Goal: Task Accomplishment & Management: Complete application form

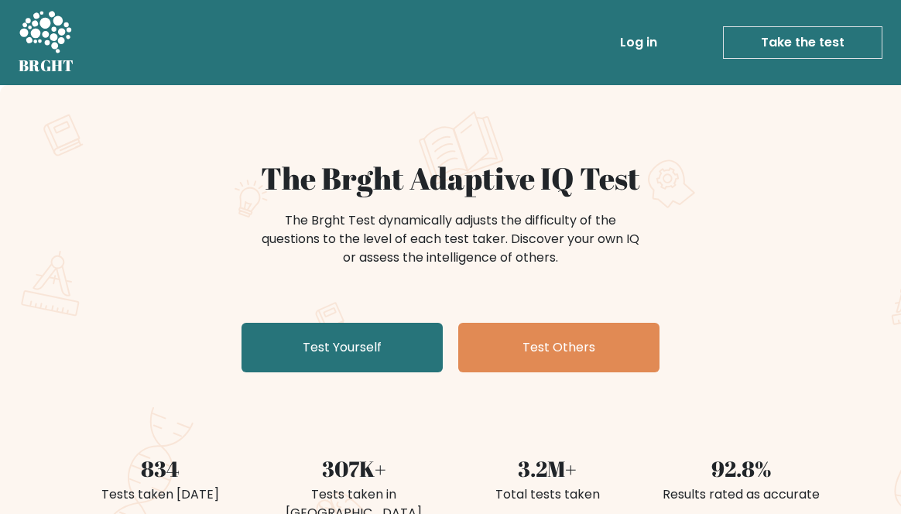
click at [335, 345] on link "Test Yourself" at bounding box center [341, 348] width 201 height 50
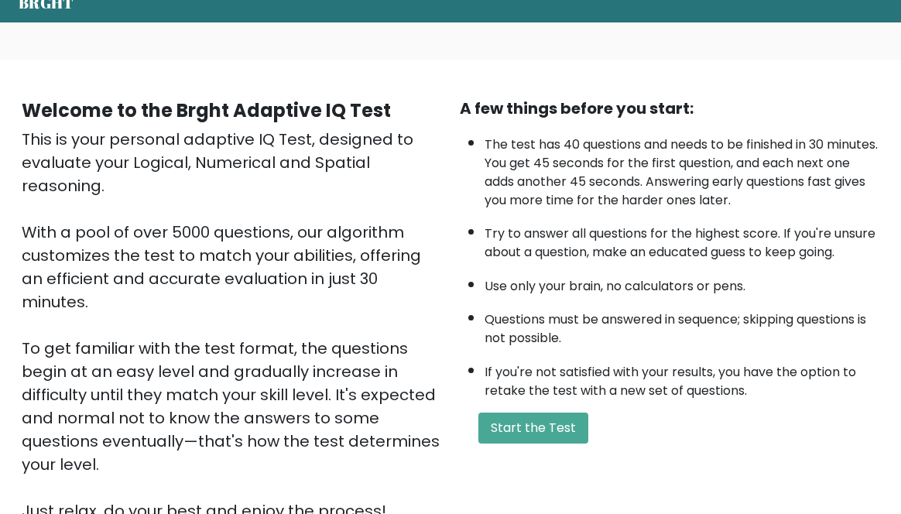
scroll to position [63, 0]
click at [502, 426] on button "Start the Test" at bounding box center [533, 428] width 110 height 31
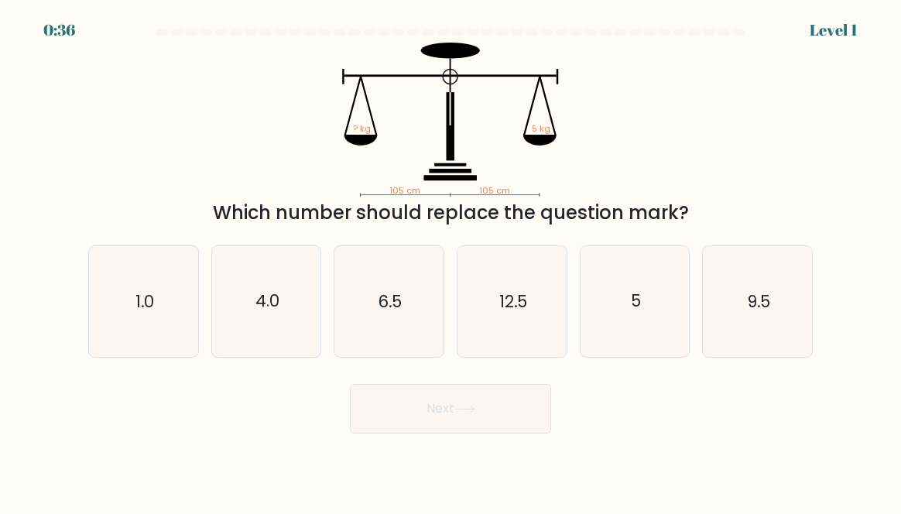
click at [655, 303] on icon "5" at bounding box center [634, 301] width 109 height 109
click at [451, 261] on input "e. 5" at bounding box center [450, 259] width 1 height 4
radio input "true"
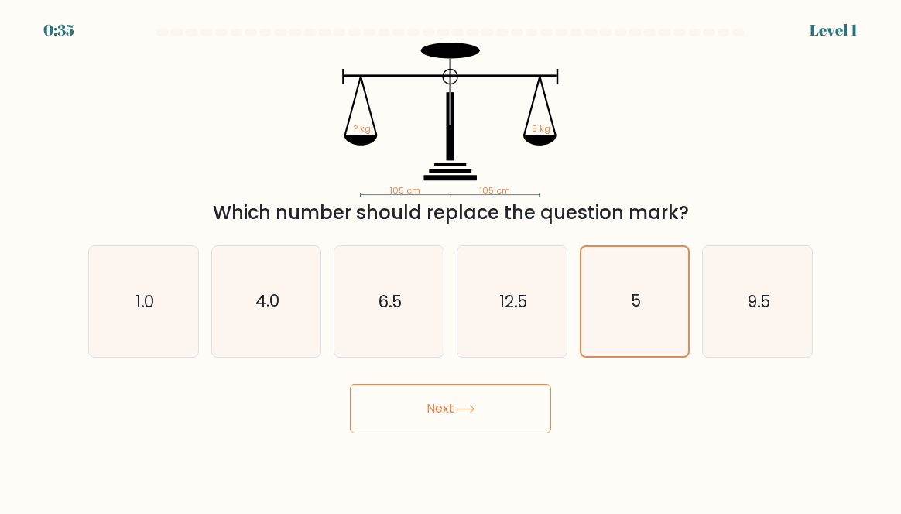
click at [438, 419] on button "Next" at bounding box center [450, 409] width 201 height 50
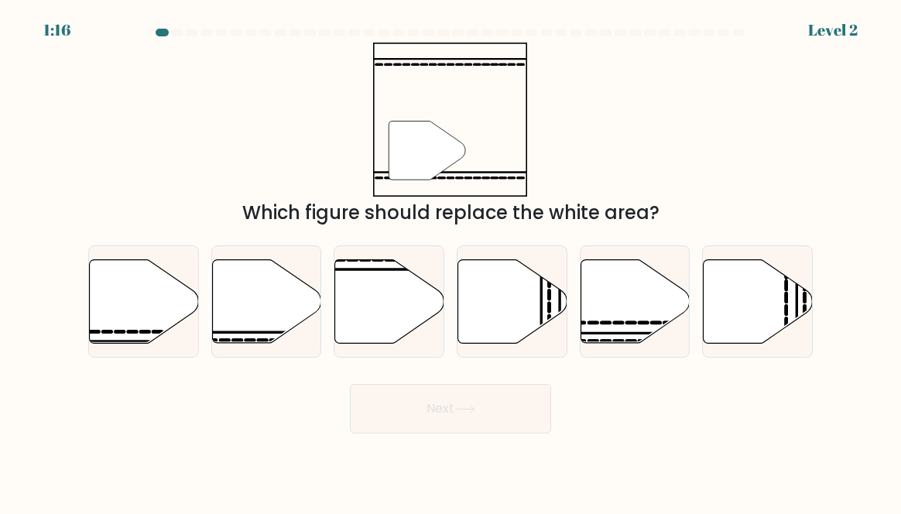
click at [244, 323] on icon at bounding box center [266, 301] width 109 height 84
click at [450, 261] on input "b." at bounding box center [450, 259] width 1 height 4
radio input "true"
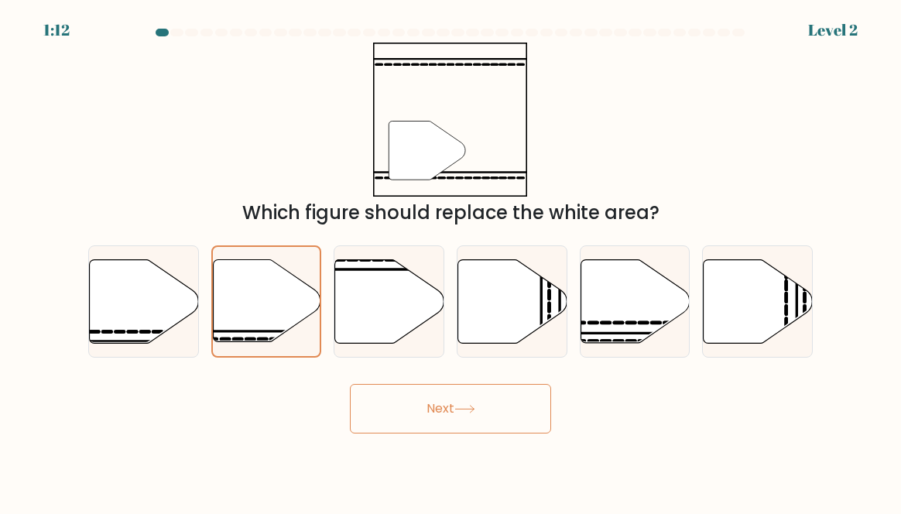
click at [423, 429] on button "Next" at bounding box center [450, 409] width 201 height 50
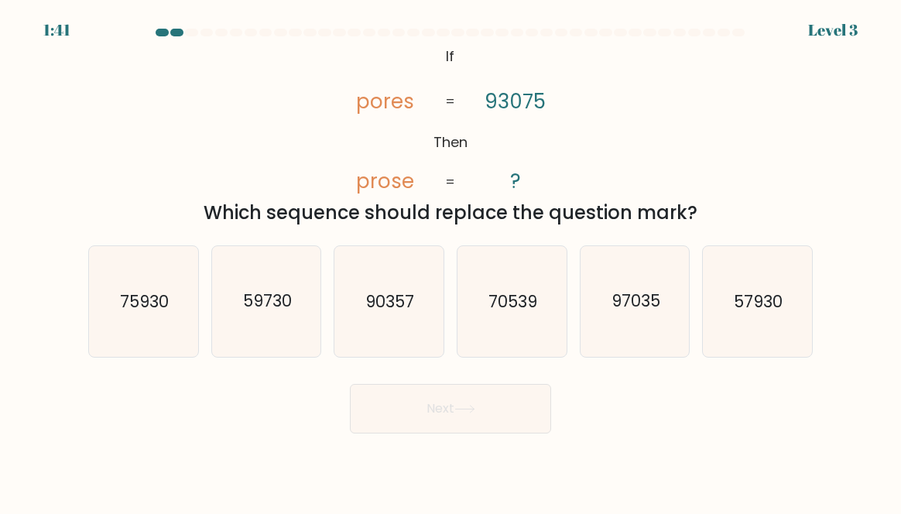
click at [392, 313] on text "90357" at bounding box center [390, 301] width 49 height 22
click at [450, 261] on input "c. 90357" at bounding box center [450, 259] width 1 height 4
radio input "true"
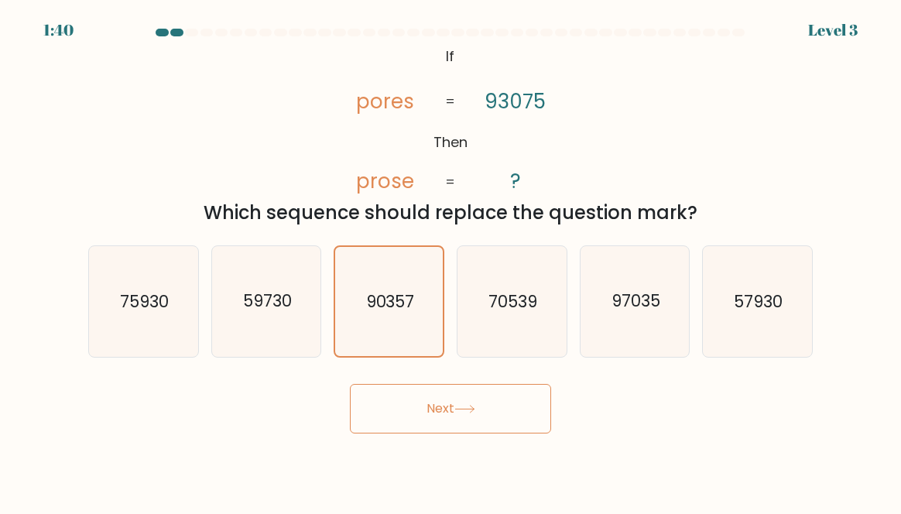
click at [425, 420] on button "Next" at bounding box center [450, 409] width 201 height 50
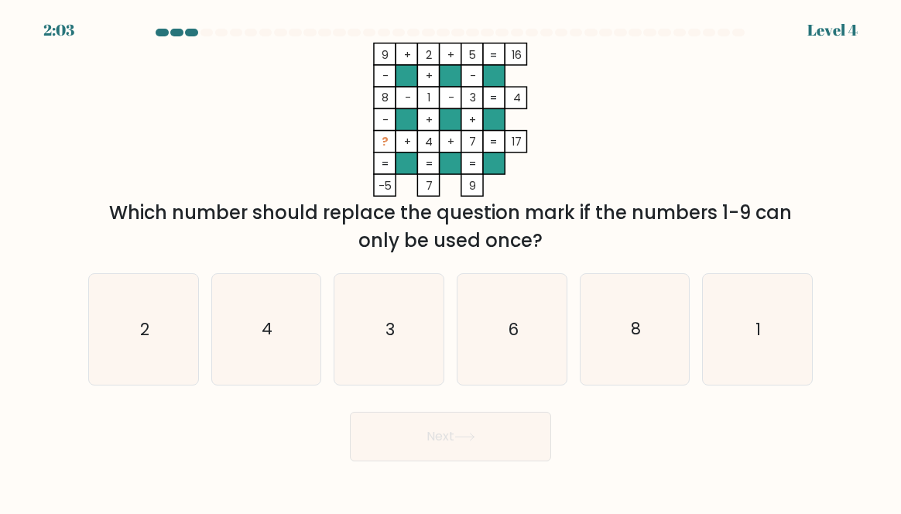
click at [384, 337] on icon "3" at bounding box center [388, 329] width 109 height 109
click at [450, 261] on input "c. 3" at bounding box center [450, 259] width 1 height 4
radio input "true"
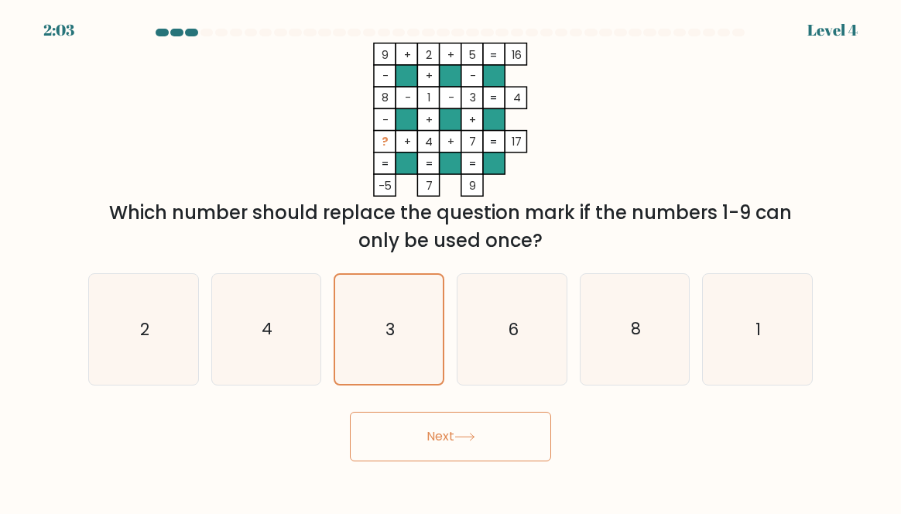
click at [454, 446] on button "Next" at bounding box center [450, 437] width 201 height 50
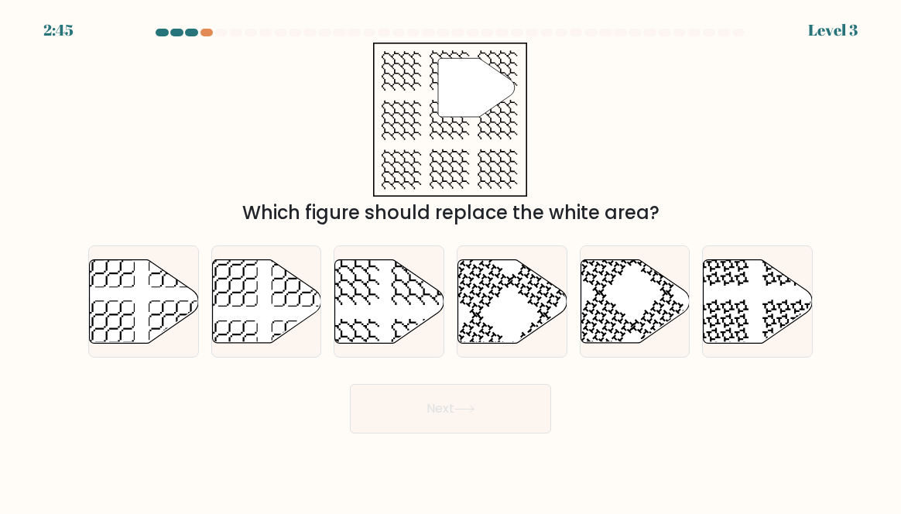
click at [372, 318] on icon at bounding box center [389, 301] width 109 height 84
click at [450, 261] on input "c." at bounding box center [450, 259] width 1 height 4
radio input "true"
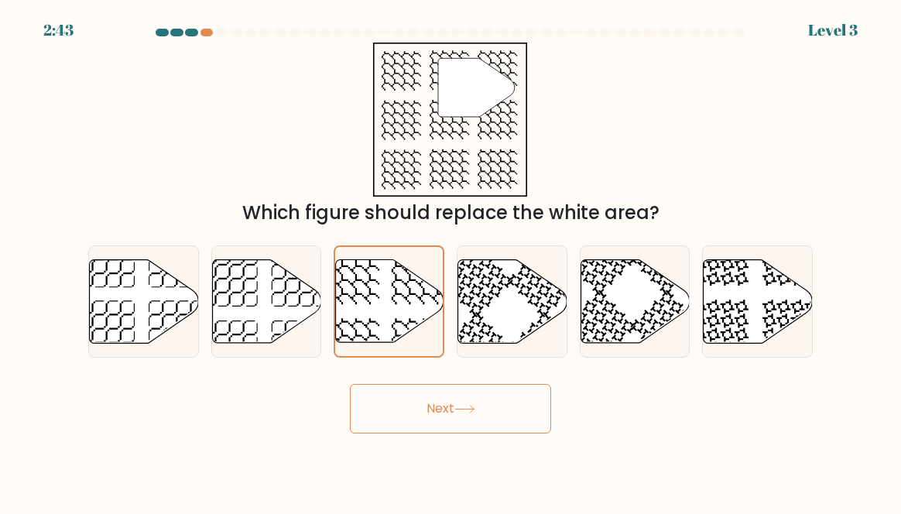
click at [426, 430] on button "Next" at bounding box center [450, 409] width 201 height 50
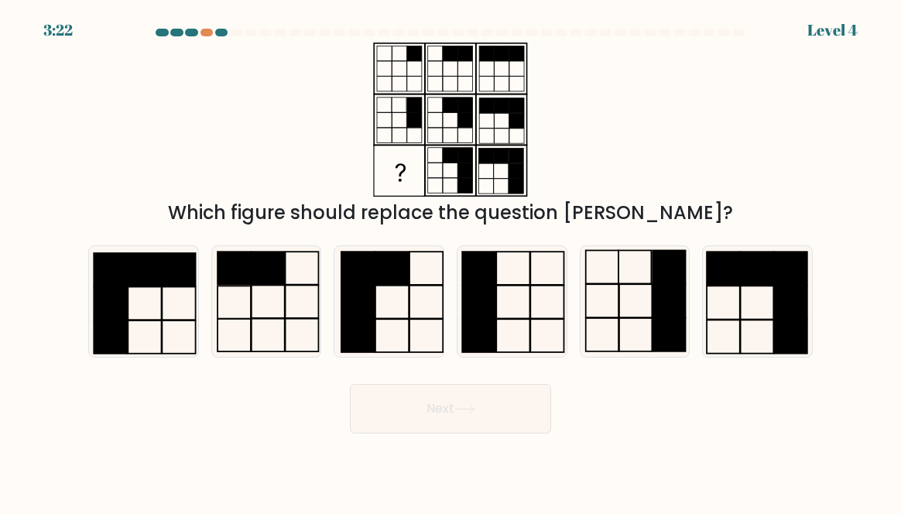
click at [774, 347] on rect at bounding box center [757, 336] width 33 height 33
click at [451, 261] on input "f." at bounding box center [450, 259] width 1 height 4
radio input "true"
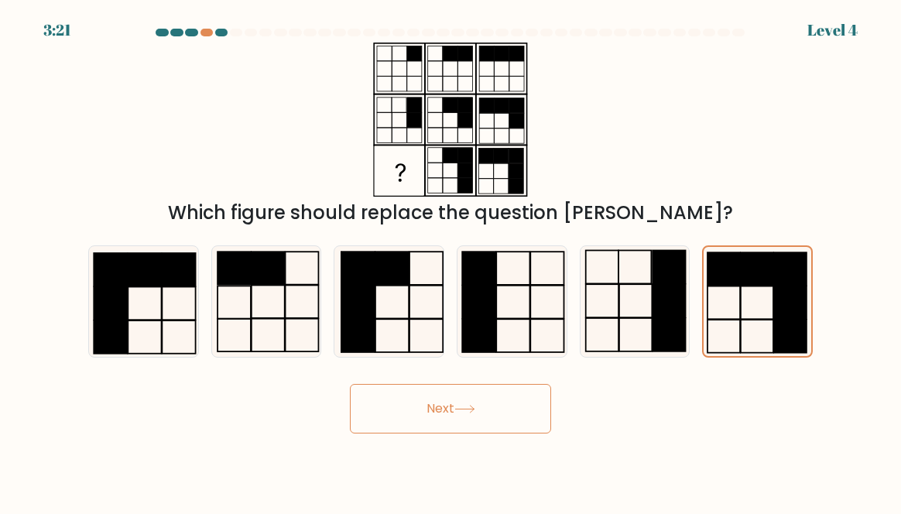
click at [471, 416] on button "Next" at bounding box center [450, 409] width 201 height 50
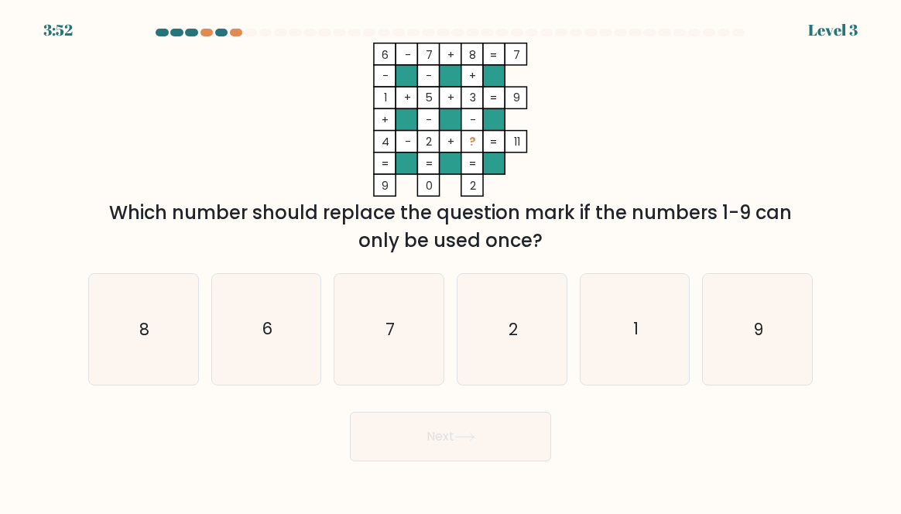
click at [764, 344] on icon "9" at bounding box center [757, 329] width 109 height 109
click at [451, 261] on input "f. 9" at bounding box center [450, 259] width 1 height 4
radio input "true"
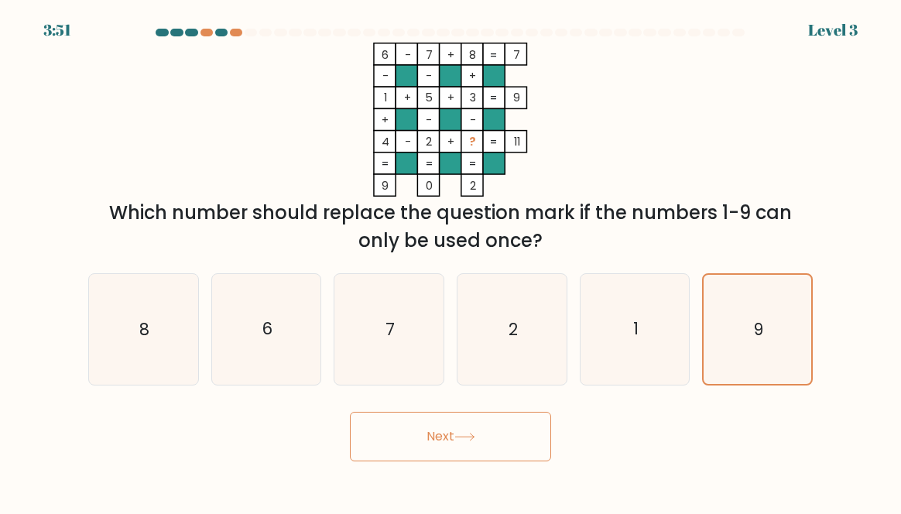
click at [427, 456] on button "Next" at bounding box center [450, 437] width 201 height 50
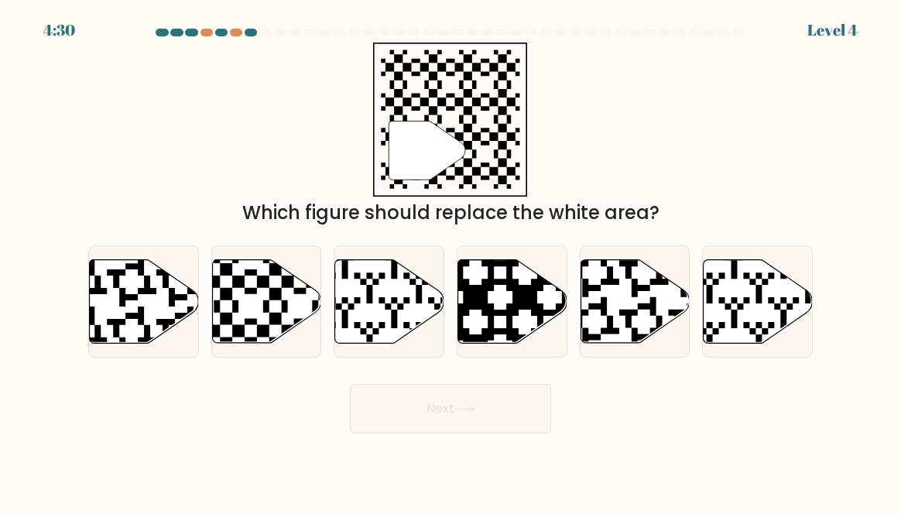
click at [618, 298] on icon at bounding box center [668, 346] width 197 height 197
click at [451, 261] on input "e." at bounding box center [450, 259] width 1 height 4
radio input "true"
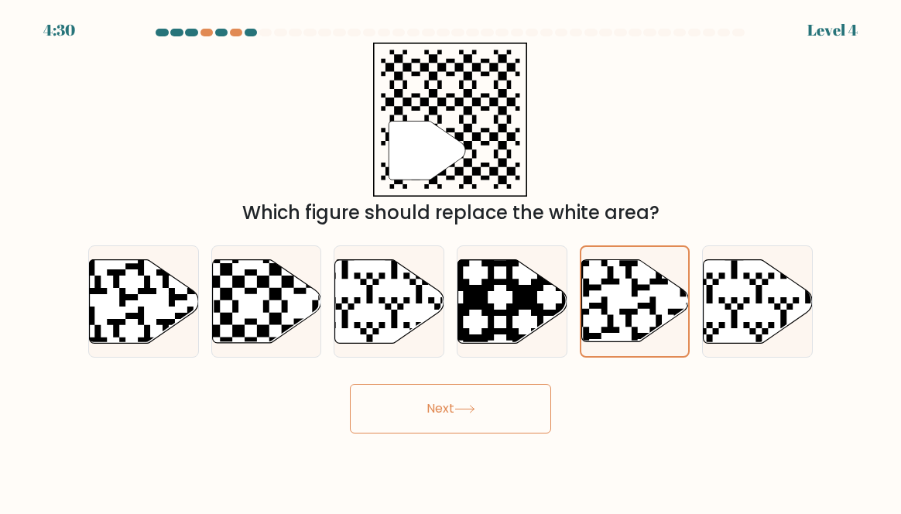
click at [430, 430] on button "Next" at bounding box center [450, 409] width 201 height 50
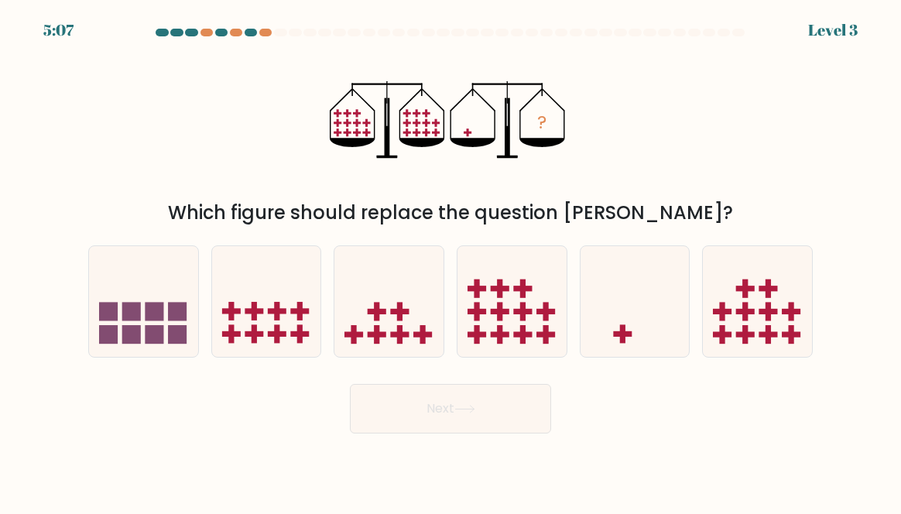
click at [636, 347] on icon at bounding box center [634, 301] width 109 height 91
click at [451, 261] on input "e." at bounding box center [450, 259] width 1 height 4
radio input "true"
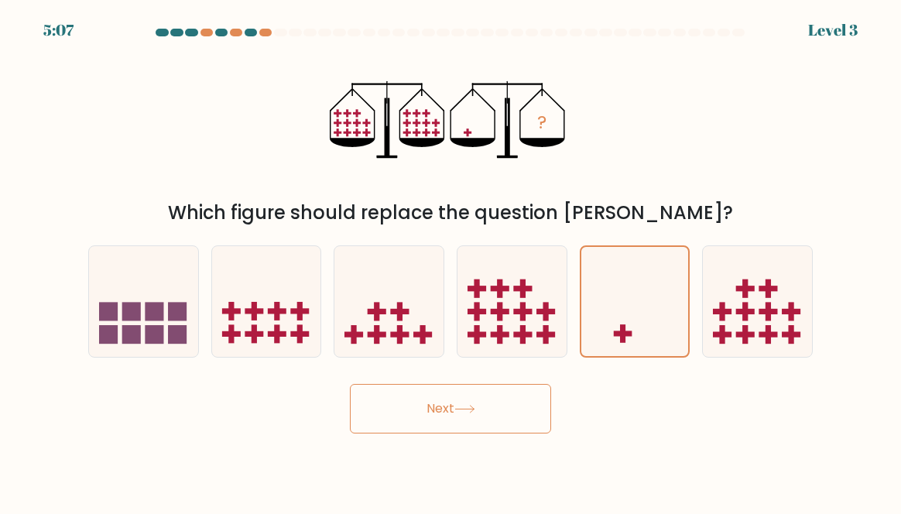
click at [448, 416] on button "Next" at bounding box center [450, 409] width 201 height 50
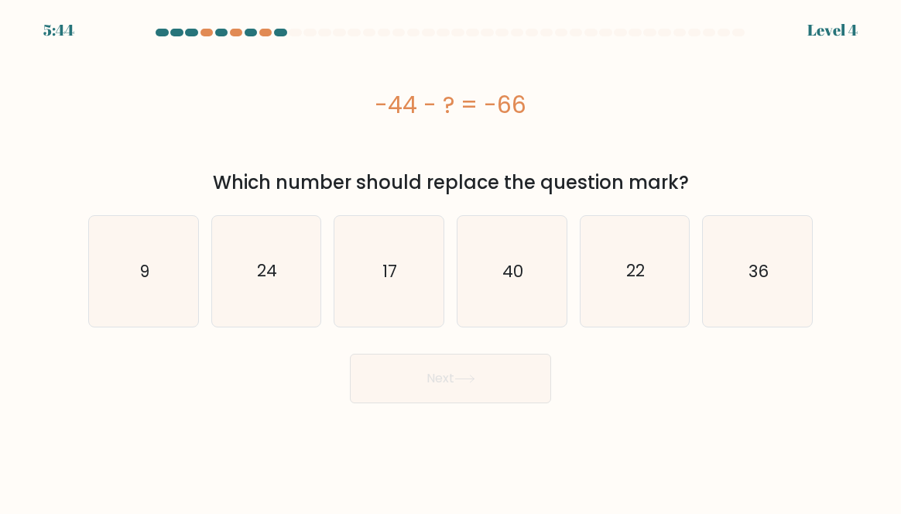
click at [622, 282] on icon "22" at bounding box center [634, 271] width 109 height 109
click at [451, 261] on input "e. 22" at bounding box center [450, 259] width 1 height 4
radio input "true"
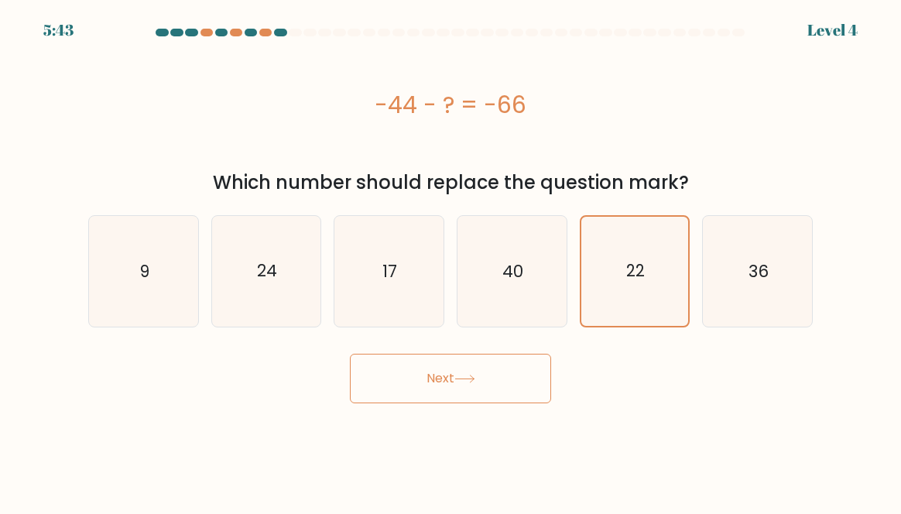
click at [433, 369] on button "Next" at bounding box center [450, 379] width 201 height 50
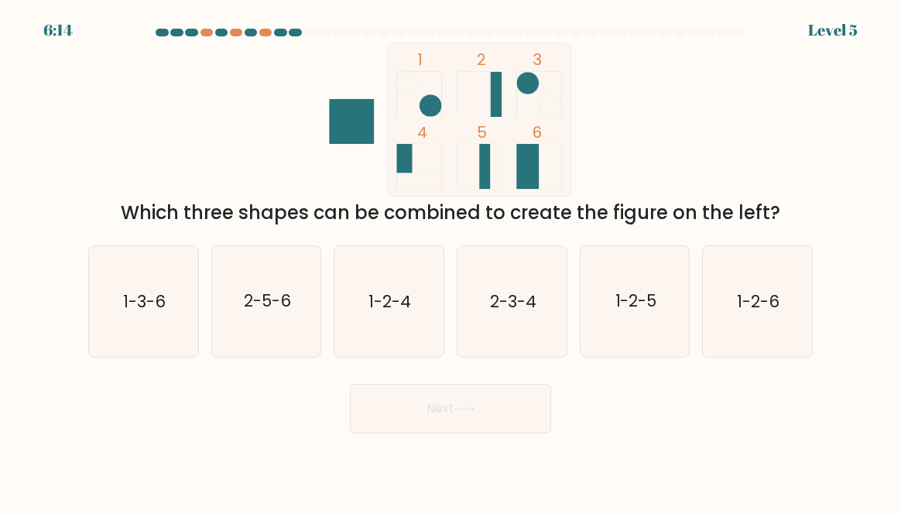
click at [743, 303] on icon "1-2-6" at bounding box center [757, 301] width 109 height 109
click at [451, 261] on input "f. 1-2-6" at bounding box center [450, 259] width 1 height 4
radio input "true"
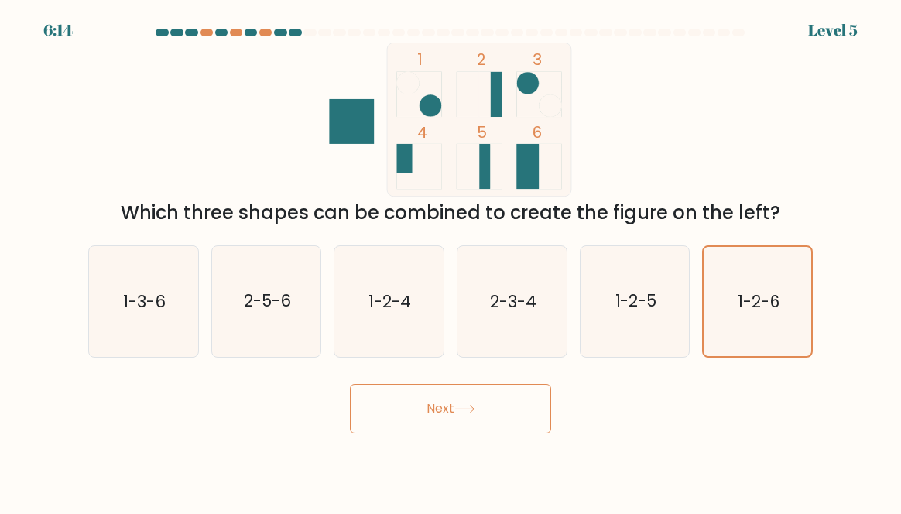
click at [770, 313] on text "1-2-6" at bounding box center [759, 301] width 42 height 22
click at [451, 261] on input "f. 1-2-6" at bounding box center [450, 259] width 1 height 4
click at [744, 313] on text "1-2-6" at bounding box center [759, 301] width 42 height 22
click at [451, 261] on input "f. 1-2-6" at bounding box center [450, 259] width 1 height 4
click at [481, 428] on button "Next" at bounding box center [450, 409] width 201 height 50
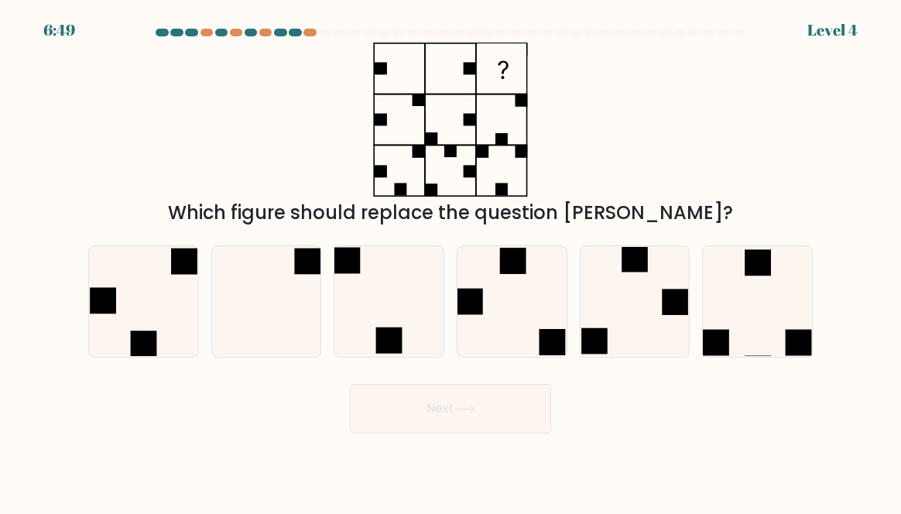
click at [144, 332] on icon at bounding box center [143, 301] width 109 height 109
click at [450, 261] on input "a." at bounding box center [450, 259] width 1 height 4
radio input "true"
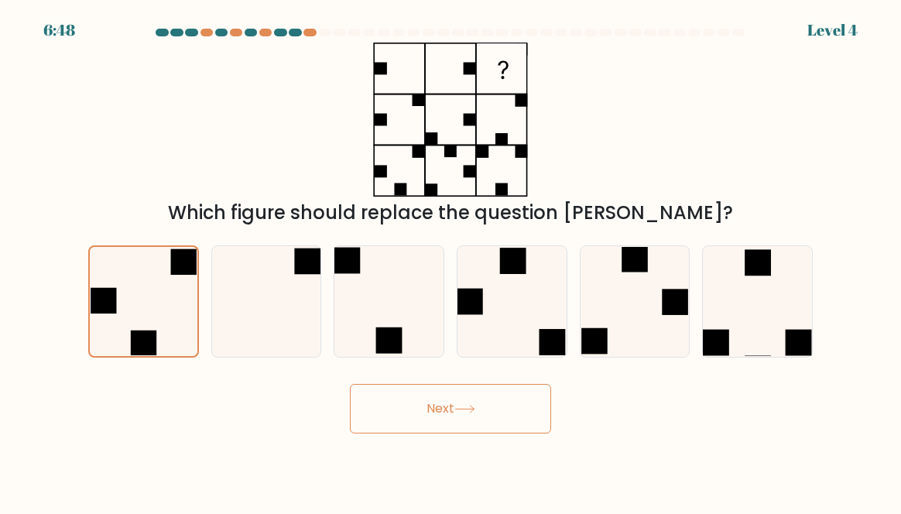
click at [437, 416] on button "Next" at bounding box center [450, 409] width 201 height 50
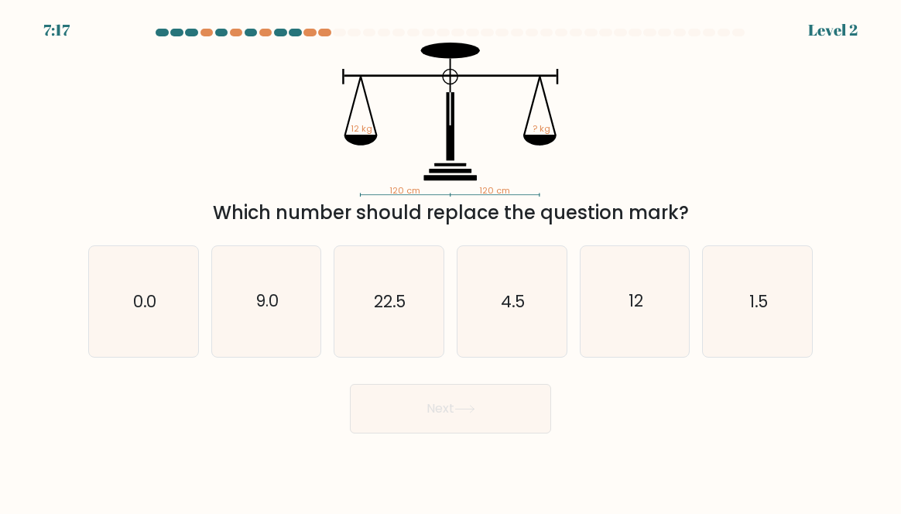
click at [615, 332] on icon "12" at bounding box center [634, 301] width 109 height 109
click at [451, 261] on input "e. 12" at bounding box center [450, 259] width 1 height 4
radio input "true"
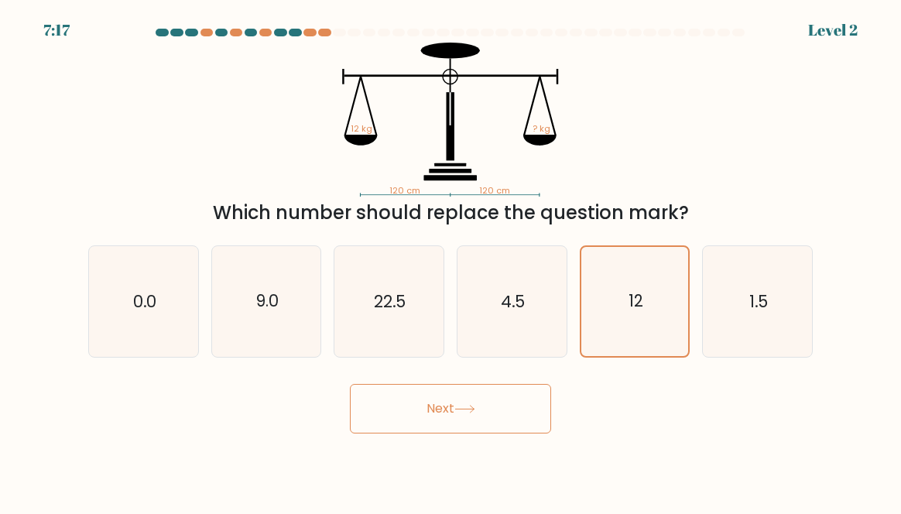
click at [432, 429] on button "Next" at bounding box center [450, 409] width 201 height 50
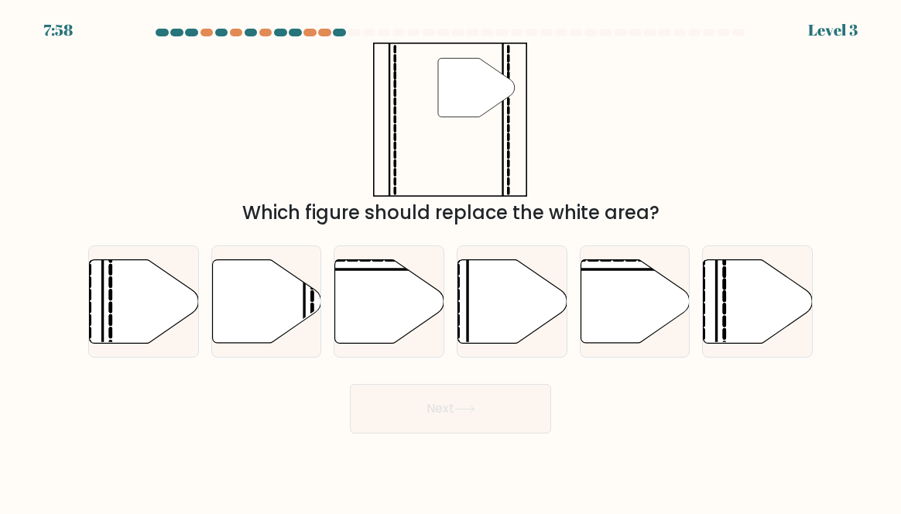
click at [224, 295] on icon at bounding box center [266, 301] width 109 height 84
click at [450, 261] on input "b." at bounding box center [450, 259] width 1 height 4
radio input "true"
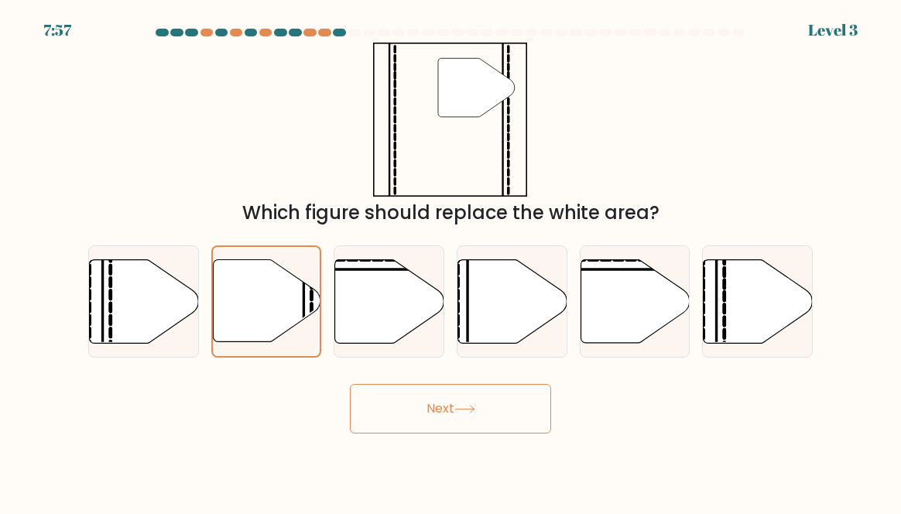
click at [413, 432] on button "Next" at bounding box center [450, 409] width 201 height 50
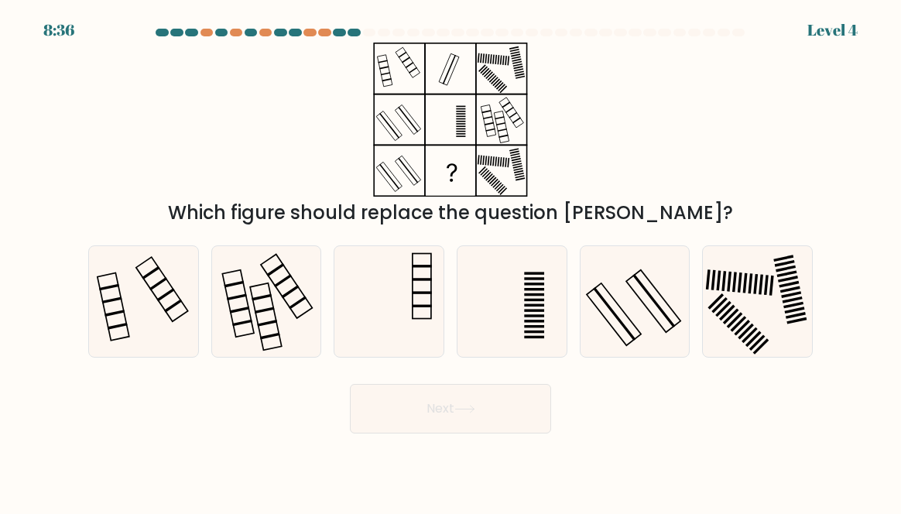
click at [389, 323] on icon at bounding box center [388, 301] width 109 height 109
click at [450, 261] on input "c." at bounding box center [450, 259] width 1 height 4
radio input "true"
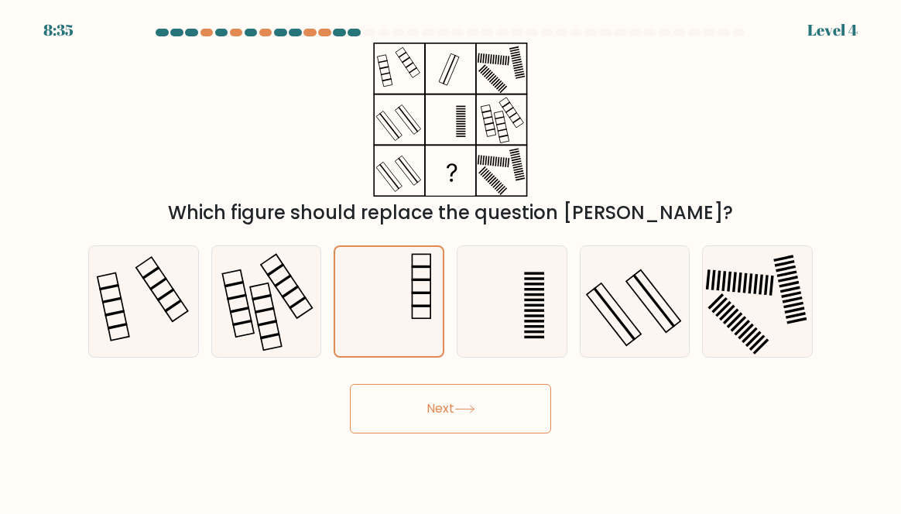
click at [427, 423] on button "Next" at bounding box center [450, 409] width 201 height 50
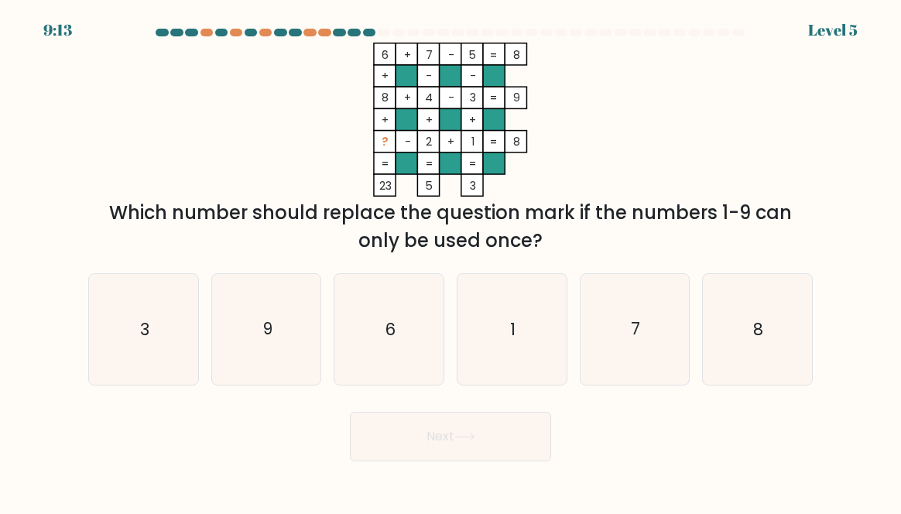
click at [662, 367] on icon "7" at bounding box center [634, 329] width 109 height 109
click at [451, 261] on input "e. 7" at bounding box center [450, 259] width 1 height 4
radio input "true"
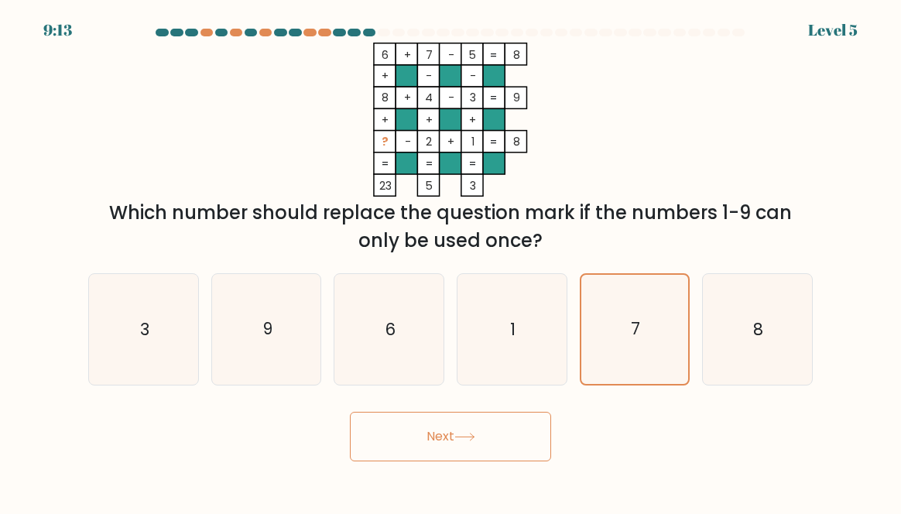
click at [455, 451] on button "Next" at bounding box center [450, 437] width 201 height 50
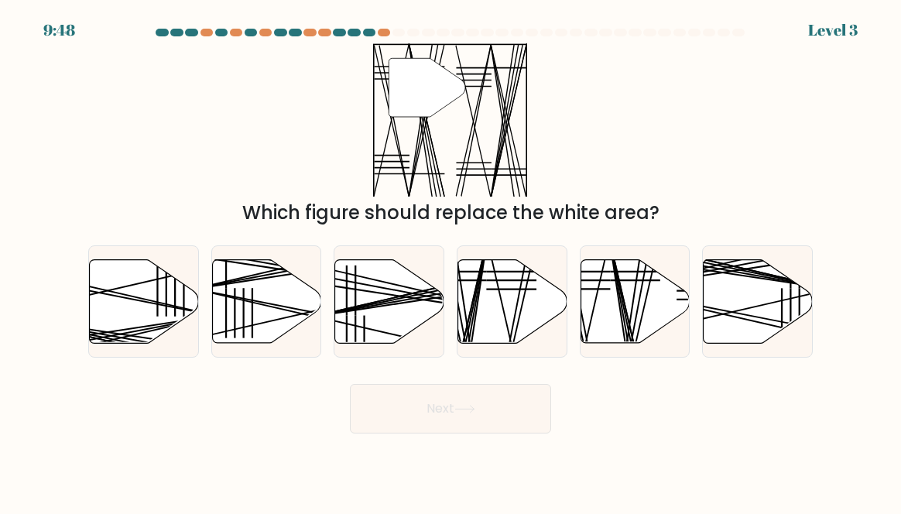
click at [615, 337] on icon at bounding box center [634, 301] width 109 height 84
click at [451, 261] on input "e." at bounding box center [450, 259] width 1 height 4
radio input "true"
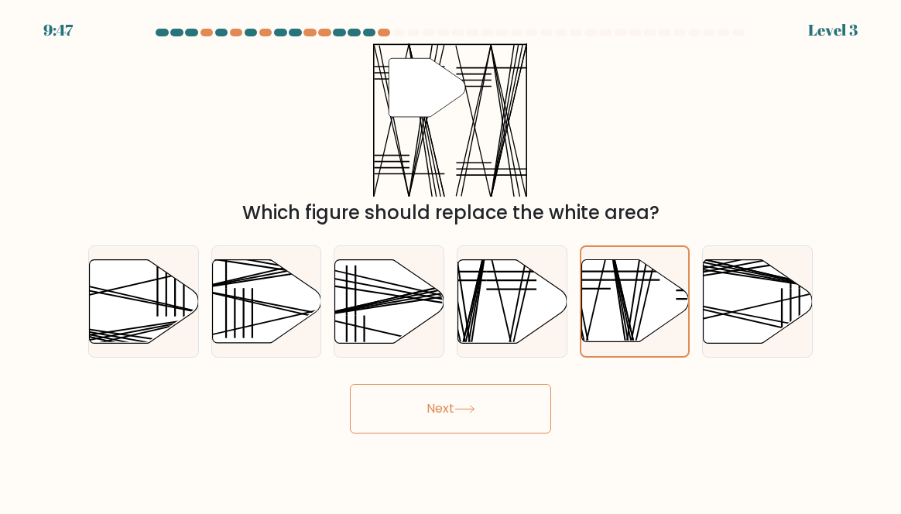
click at [471, 433] on button "Next" at bounding box center [450, 409] width 201 height 50
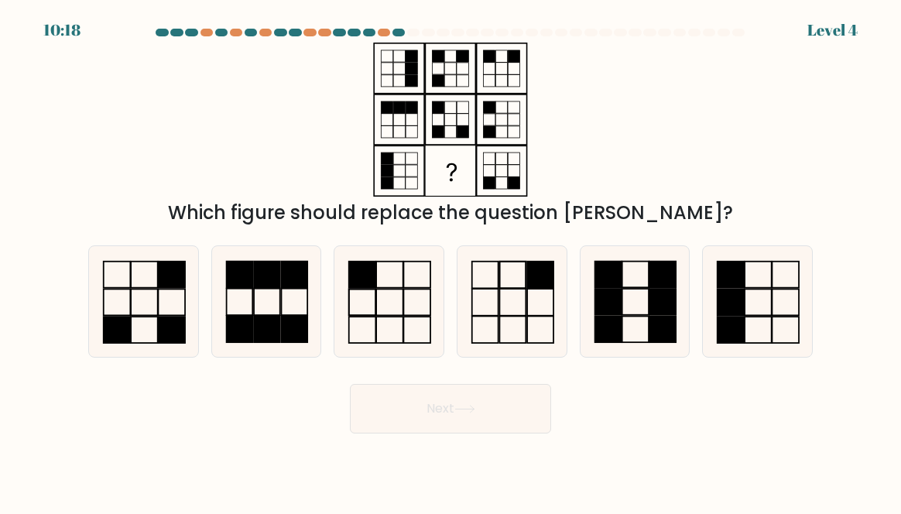
click at [635, 305] on icon at bounding box center [634, 301] width 109 height 109
click at [451, 261] on input "e." at bounding box center [450, 259] width 1 height 4
radio input "true"
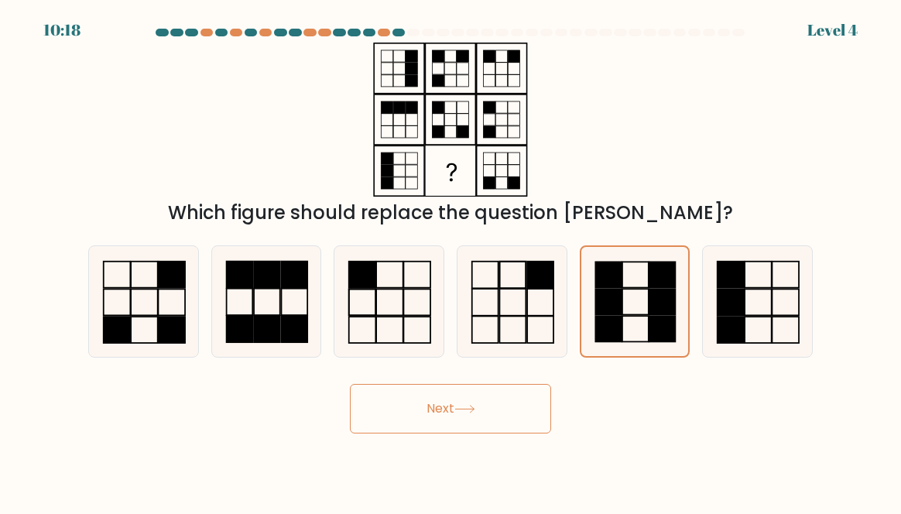
click at [456, 428] on button "Next" at bounding box center [450, 409] width 201 height 50
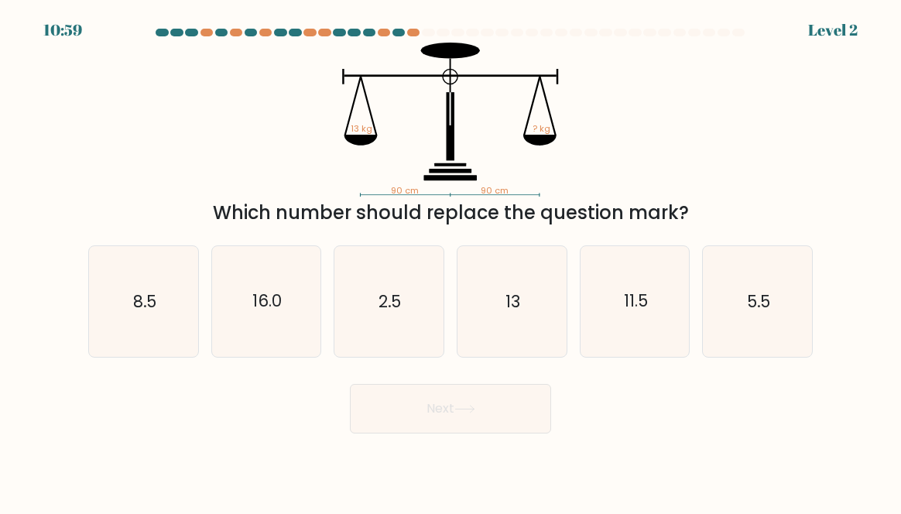
click at [683, 356] on icon "11.5" at bounding box center [634, 301] width 109 height 109
click at [451, 261] on input "e. 11.5" at bounding box center [450, 259] width 1 height 4
radio input "true"
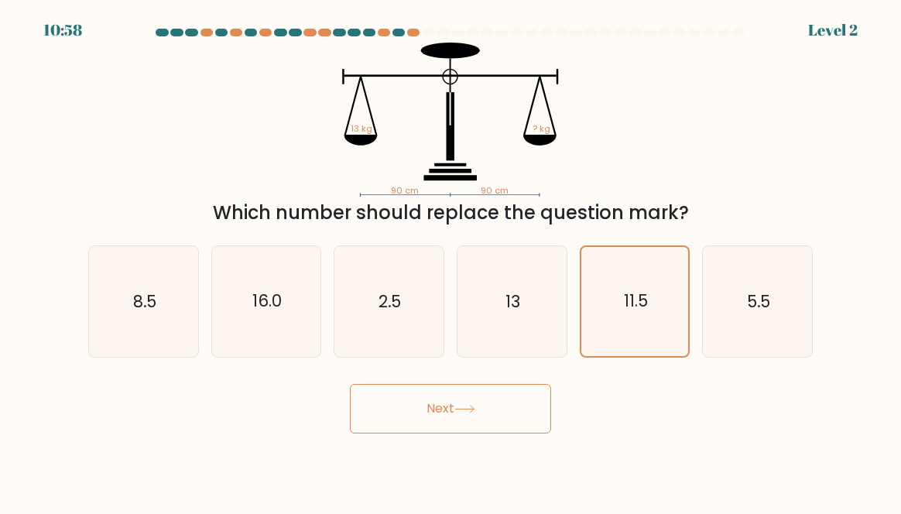
click at [657, 352] on icon "11.5" at bounding box center [635, 302] width 108 height 108
click at [451, 261] on input "e. 11.5" at bounding box center [450, 259] width 1 height 4
click at [634, 334] on icon "11.5" at bounding box center [635, 302] width 108 height 108
click at [451, 261] on input "e. 11.5" at bounding box center [450, 259] width 1 height 4
click at [494, 344] on icon "13" at bounding box center [511, 301] width 109 height 109
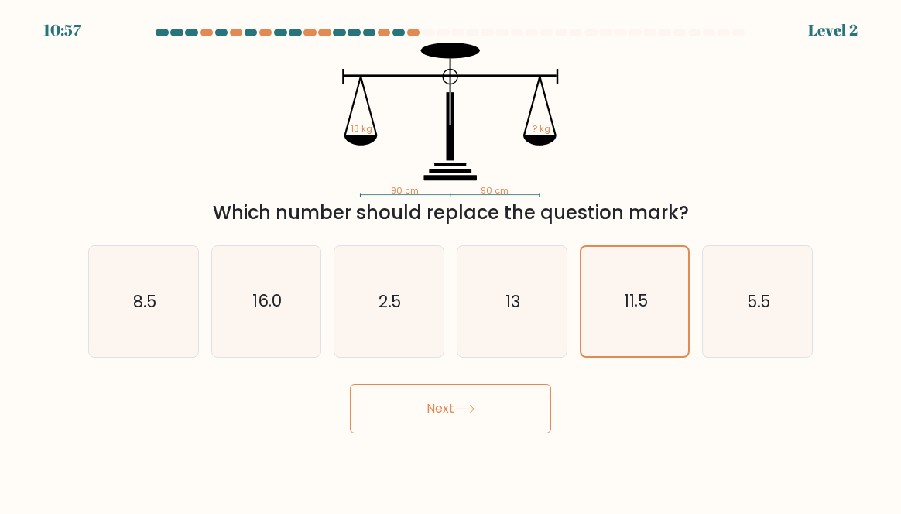
click at [451, 261] on input "d. 13" at bounding box center [450, 259] width 1 height 4
radio input "true"
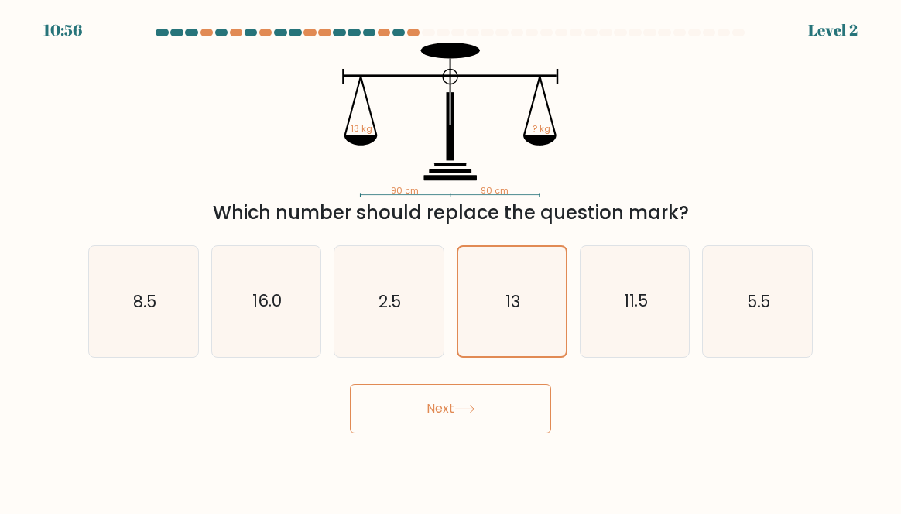
click at [449, 401] on button "Next" at bounding box center [450, 409] width 201 height 50
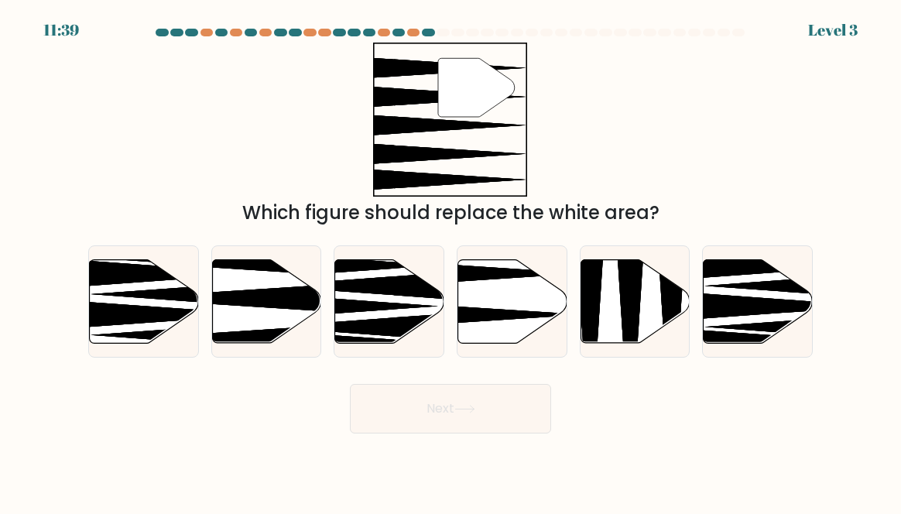
click at [500, 324] on icon at bounding box center [475, 314] width 217 height 28
click at [451, 261] on input "d." at bounding box center [450, 259] width 1 height 4
radio input "true"
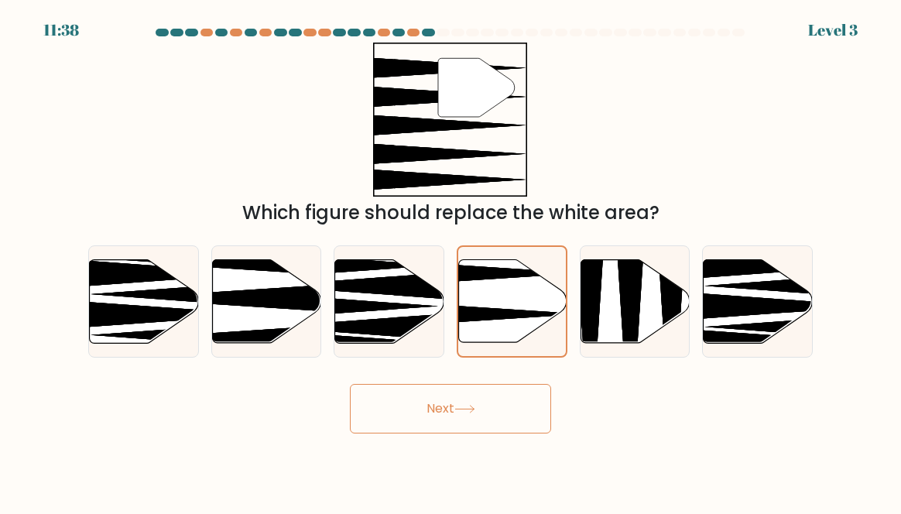
click at [424, 421] on button "Next" at bounding box center [450, 409] width 201 height 50
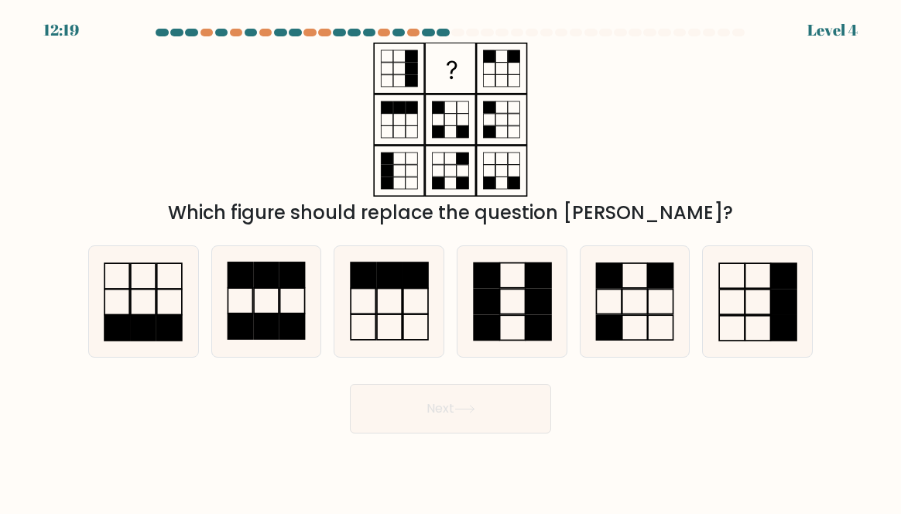
click at [636, 327] on icon at bounding box center [634, 301] width 109 height 109
click at [451, 261] on input "e." at bounding box center [450, 259] width 1 height 4
radio input "true"
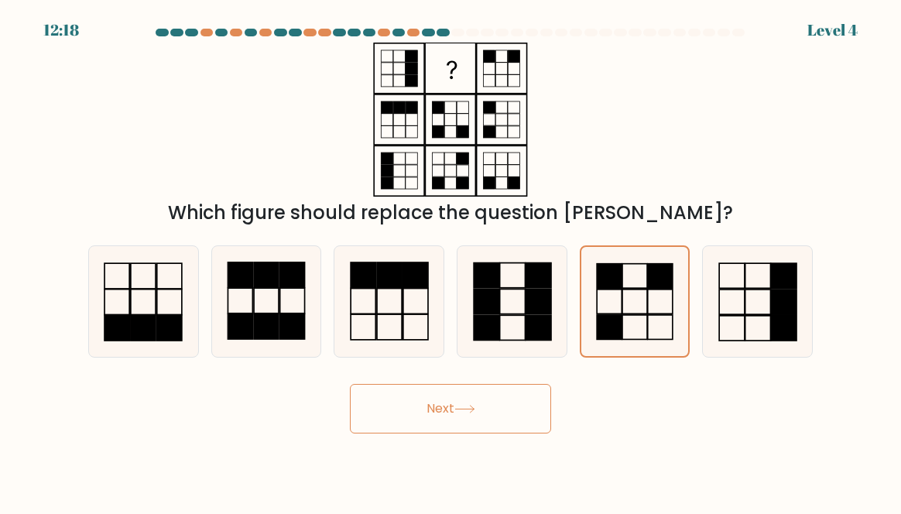
click at [375, 433] on button "Next" at bounding box center [450, 409] width 201 height 50
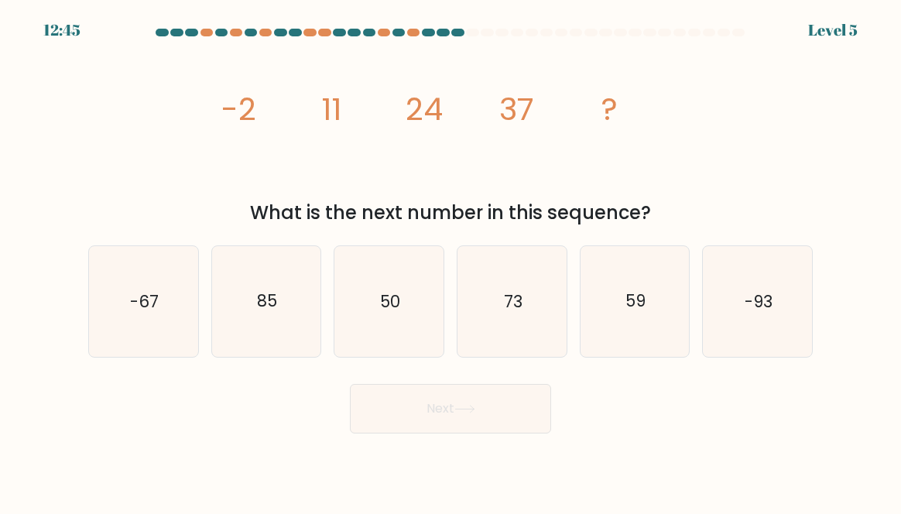
click at [628, 313] on text "59" at bounding box center [635, 301] width 20 height 22
click at [451, 261] on input "e. 59" at bounding box center [450, 259] width 1 height 4
radio input "true"
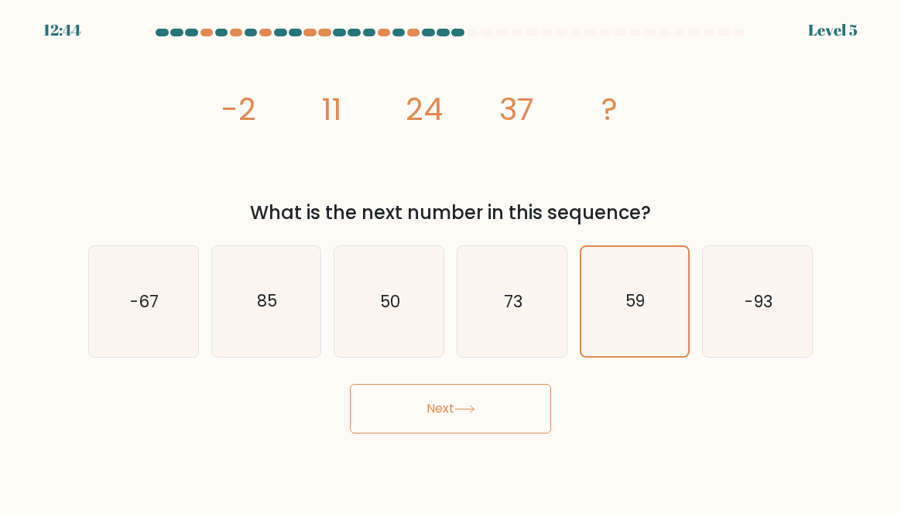
click at [638, 313] on text "59" at bounding box center [635, 301] width 20 height 22
click at [451, 261] on input "e. 59" at bounding box center [450, 259] width 1 height 4
click at [396, 310] on text "50" at bounding box center [390, 301] width 20 height 22
click at [450, 261] on input "c. 50" at bounding box center [450, 259] width 1 height 4
radio input "true"
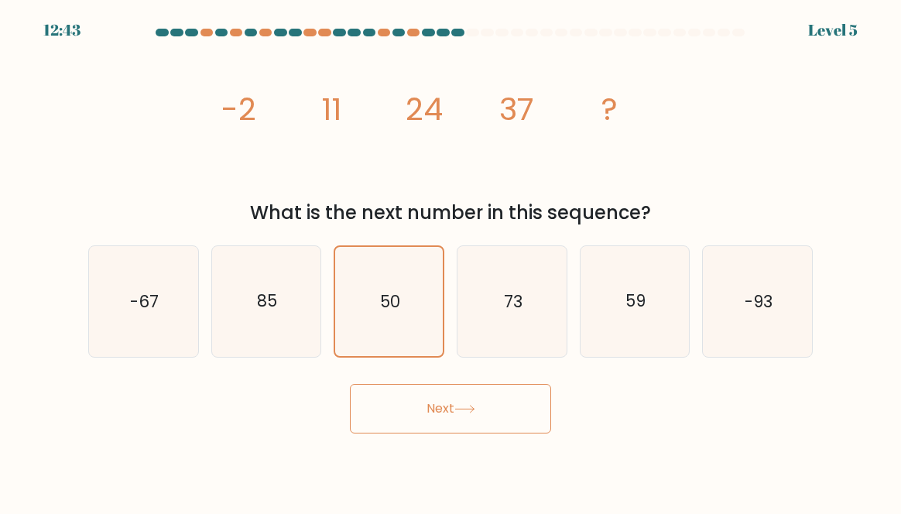
click at [449, 419] on button "Next" at bounding box center [450, 409] width 201 height 50
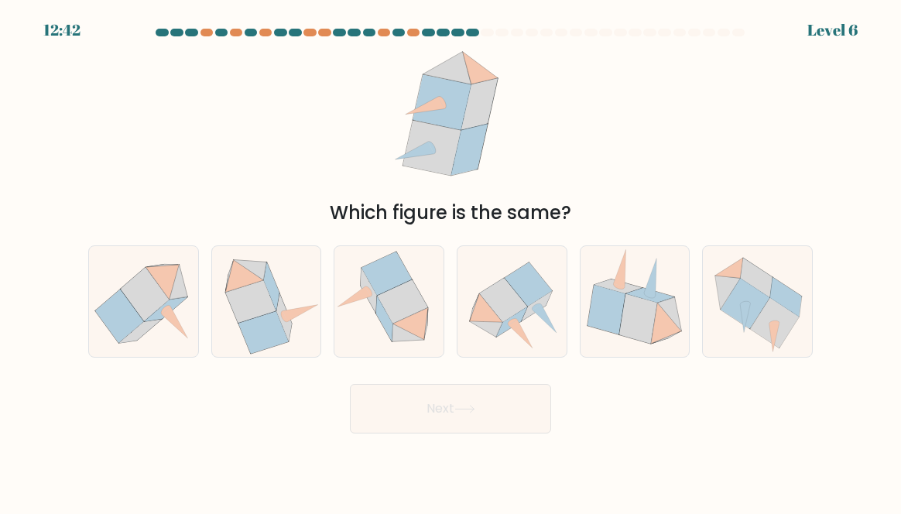
click at [442, 423] on button "Next" at bounding box center [450, 409] width 201 height 50
click at [502, 320] on icon at bounding box center [504, 300] width 48 height 44
click at [451, 261] on input "d." at bounding box center [450, 259] width 1 height 4
radio input "true"
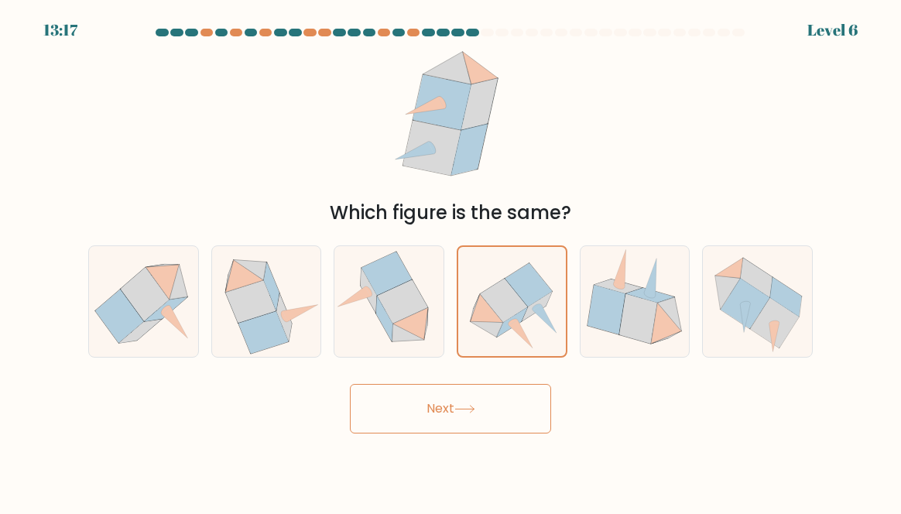
click at [450, 428] on button "Next" at bounding box center [450, 409] width 201 height 50
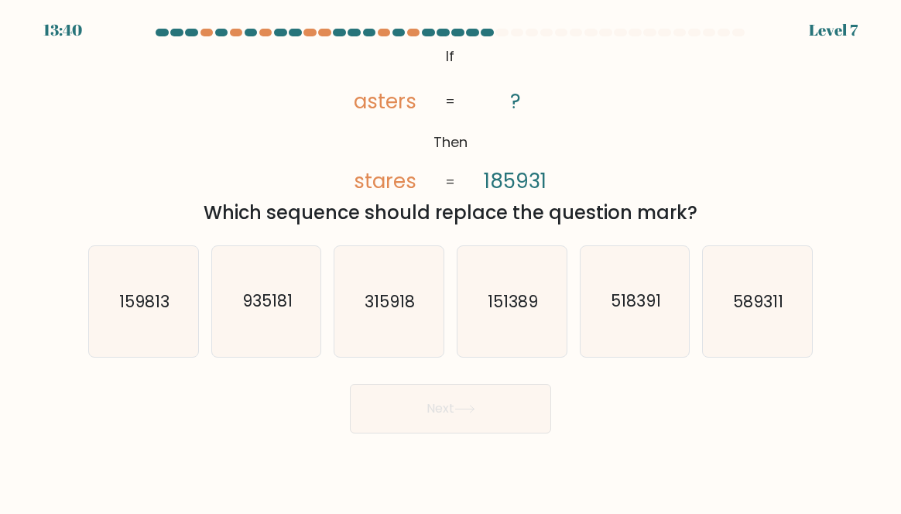
click at [632, 349] on icon "518391" at bounding box center [634, 301] width 109 height 109
click at [451, 261] on input "e. 518391" at bounding box center [450, 259] width 1 height 4
radio input "true"
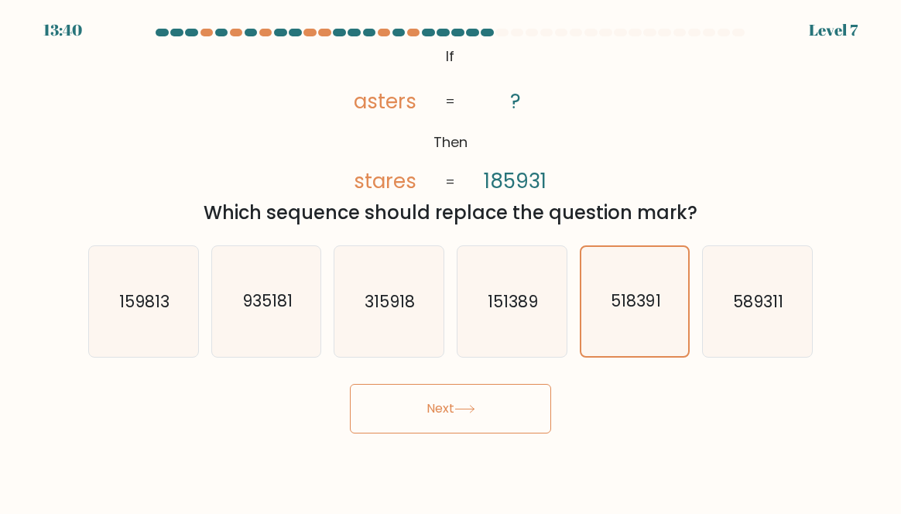
click at [450, 416] on button "Next" at bounding box center [450, 409] width 201 height 50
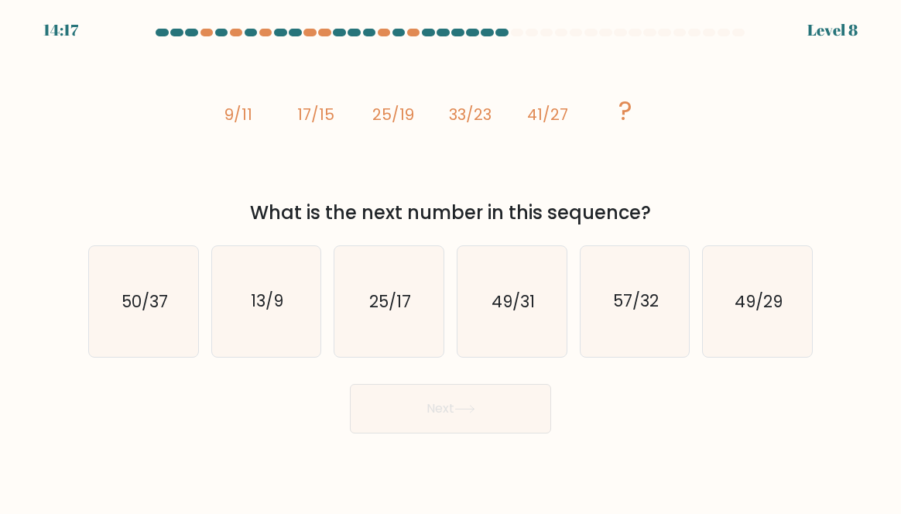
click at [104, 320] on icon "50/37" at bounding box center [143, 301] width 109 height 109
click at [450, 261] on input "a. 50/37" at bounding box center [450, 259] width 1 height 4
radio input "true"
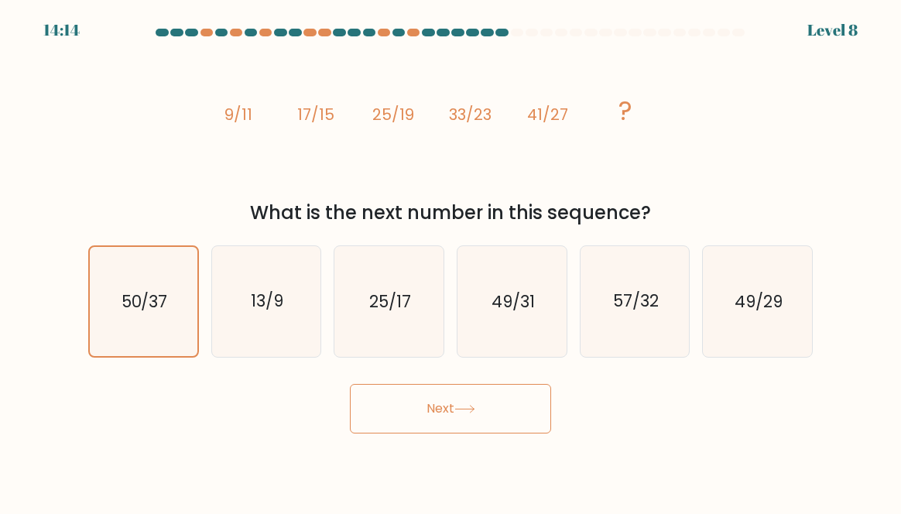
click at [425, 425] on button "Next" at bounding box center [450, 409] width 201 height 50
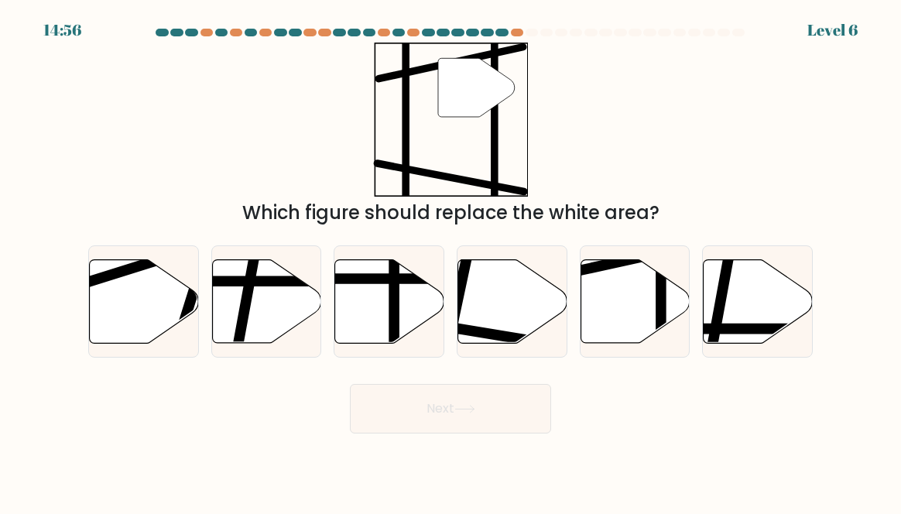
click at [629, 305] on icon at bounding box center [634, 301] width 109 height 84
click at [451, 261] on input "e." at bounding box center [450, 259] width 1 height 4
radio input "true"
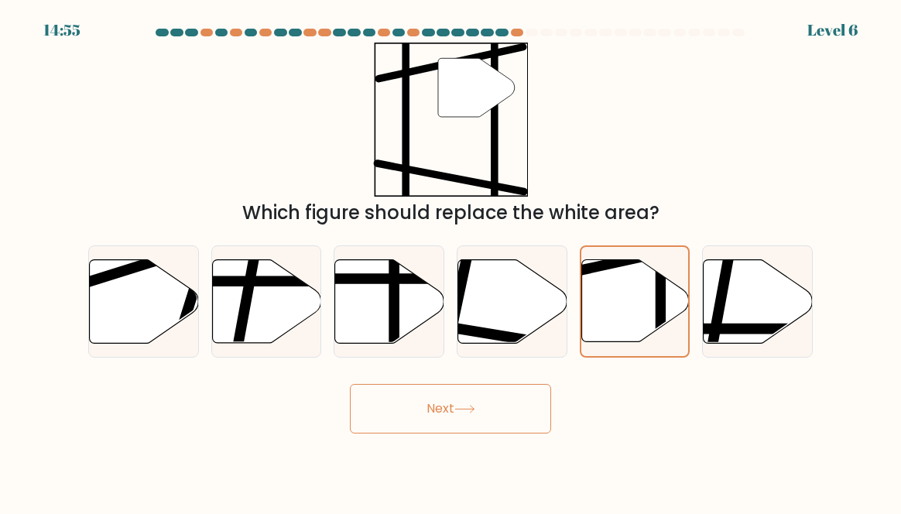
click at [454, 423] on button "Next" at bounding box center [450, 409] width 201 height 50
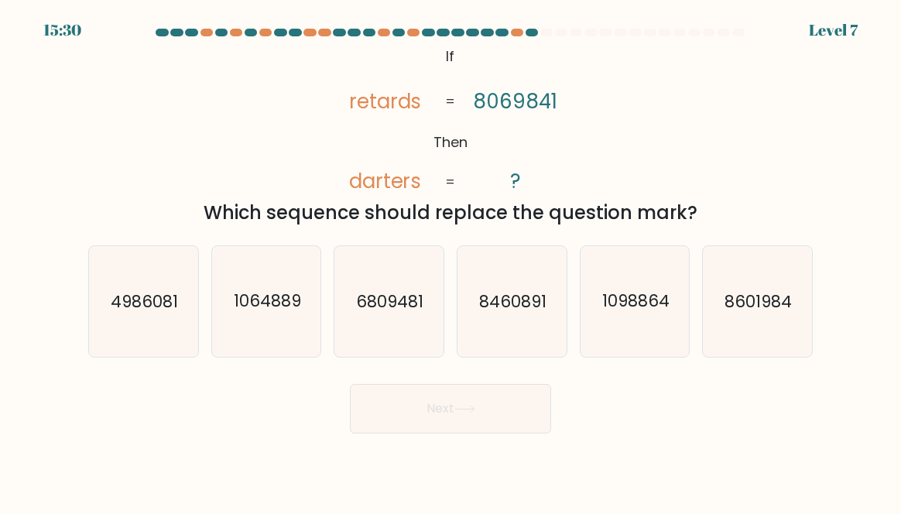
click at [144, 332] on icon "4986081" at bounding box center [143, 301] width 109 height 109
click at [450, 261] on input "a. 4986081" at bounding box center [450, 259] width 1 height 4
radio input "true"
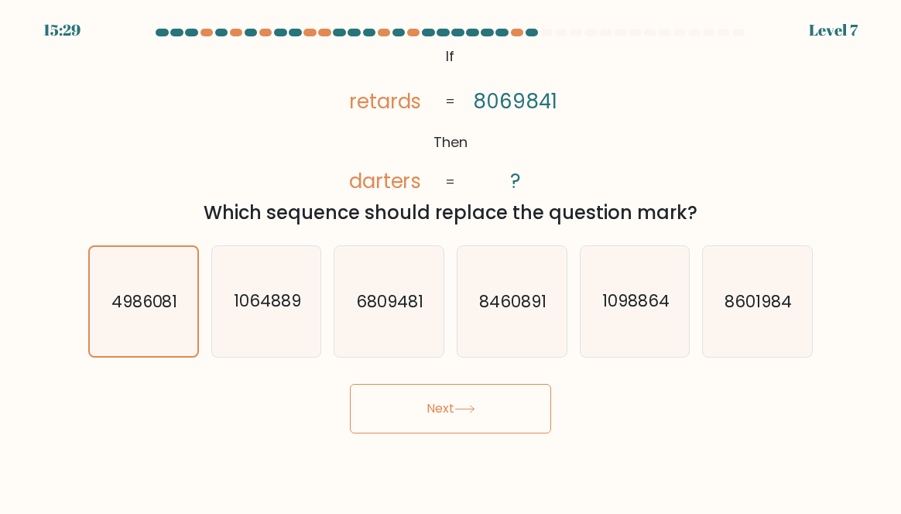
click at [466, 410] on button "Next" at bounding box center [450, 409] width 201 height 50
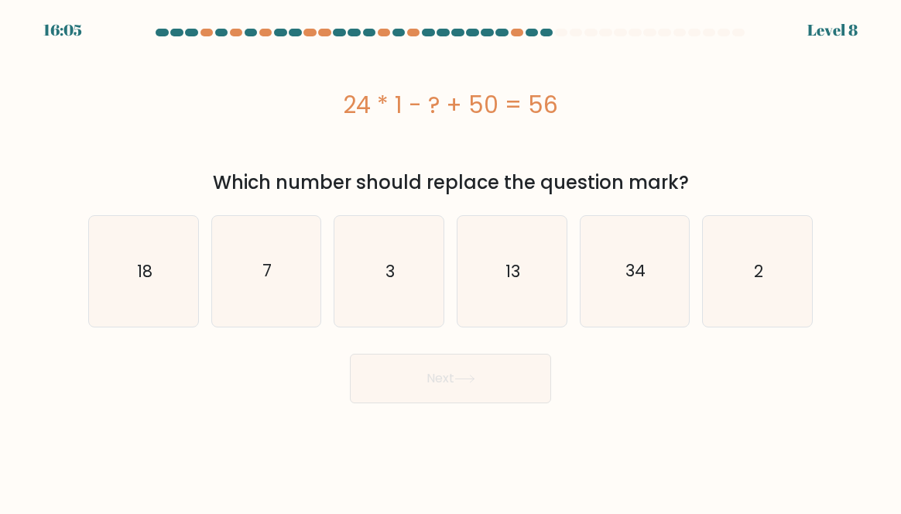
click at [742, 278] on icon "2" at bounding box center [757, 271] width 109 height 109
click at [451, 261] on input "f. 2" at bounding box center [450, 259] width 1 height 4
radio input "true"
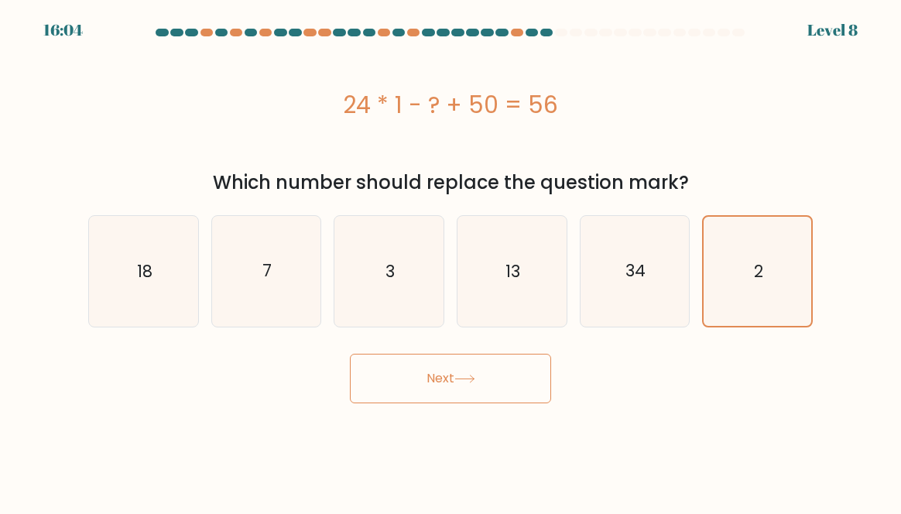
click at [477, 385] on button "Next" at bounding box center [450, 379] width 201 height 50
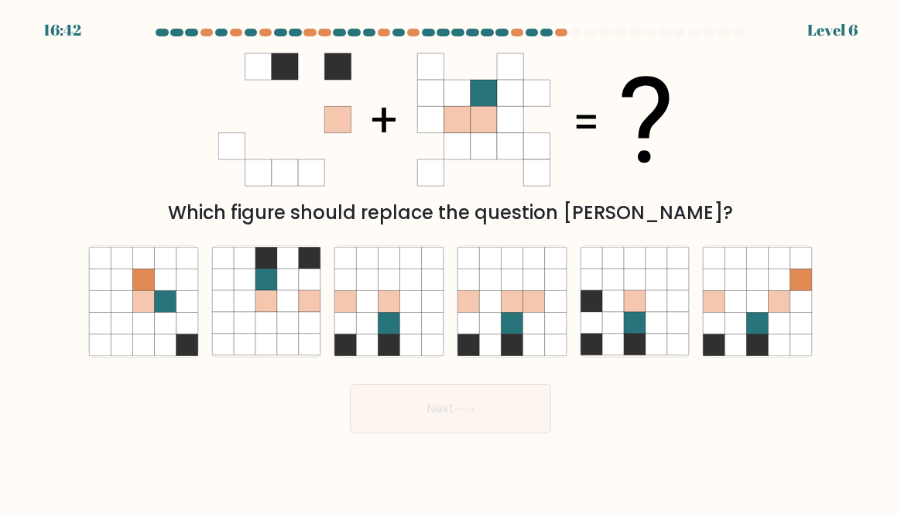
click at [277, 334] on icon at bounding box center [288, 324] width 22 height 22
click at [450, 261] on input "b." at bounding box center [450, 259] width 1 height 4
radio input "true"
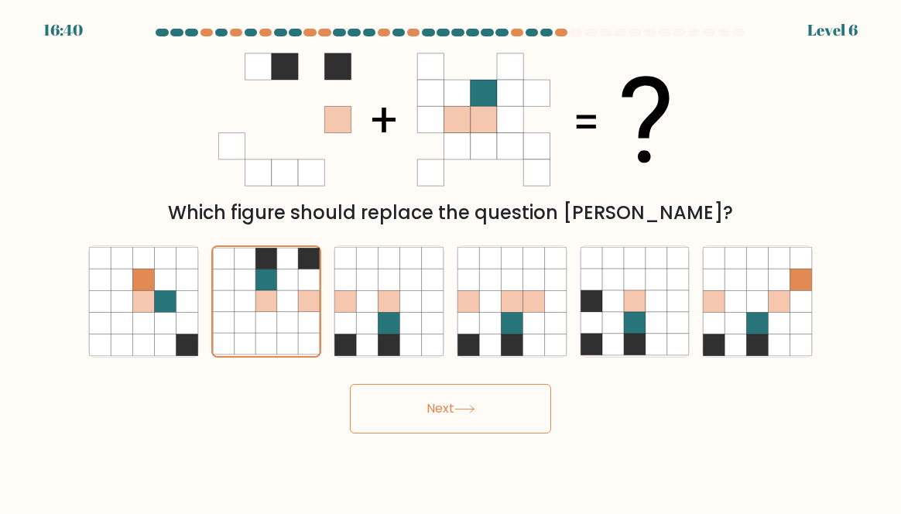
click at [429, 419] on button "Next" at bounding box center [450, 409] width 201 height 50
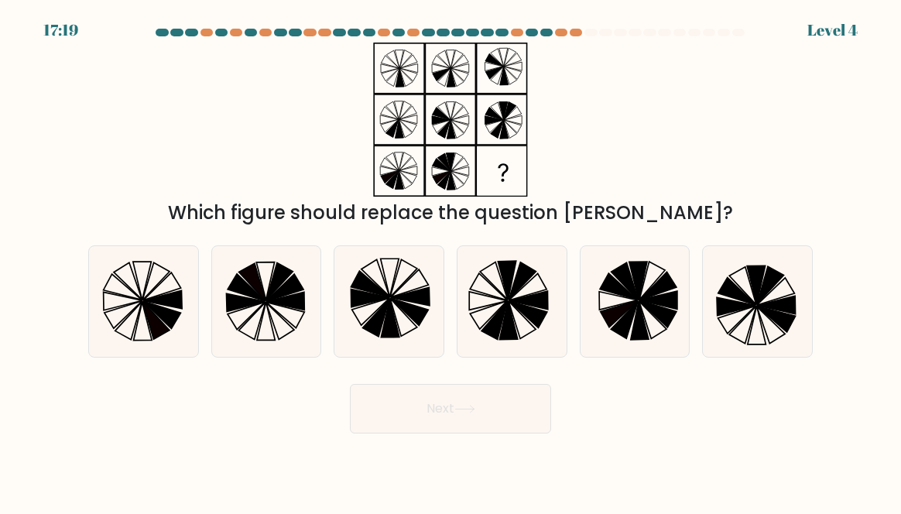
click at [642, 332] on icon at bounding box center [640, 321] width 18 height 39
click at [451, 261] on input "e." at bounding box center [450, 259] width 1 height 4
radio input "true"
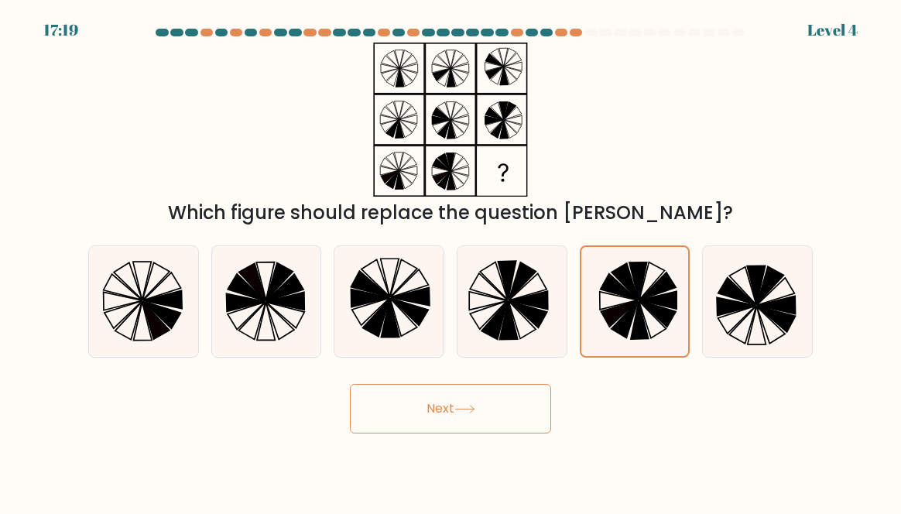
click at [454, 426] on button "Next" at bounding box center [450, 409] width 201 height 50
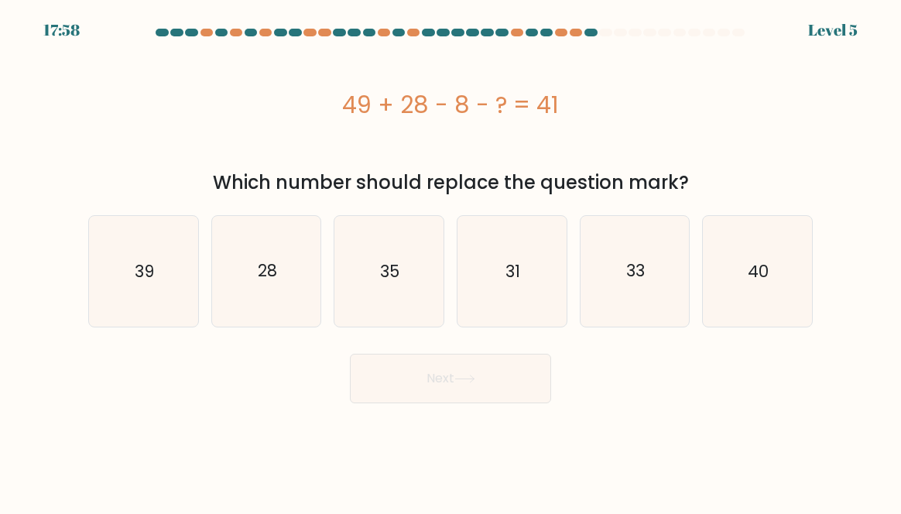
click at [614, 50] on div "49 + 28 - 8 - ? = 41" at bounding box center [450, 105] width 724 height 124
click at [599, 59] on div "49 + 28 - 8 - ? = 41" at bounding box center [450, 105] width 724 height 124
click at [614, 59] on div "49 + 28 - 8 - ? = 41" at bounding box center [450, 105] width 724 height 124
click at [631, 57] on div "49 + 28 - 8 - ? = 41" at bounding box center [450, 105] width 724 height 124
click at [645, 59] on div "49 + 28 - 8 - ? = 41" at bounding box center [450, 105] width 724 height 124
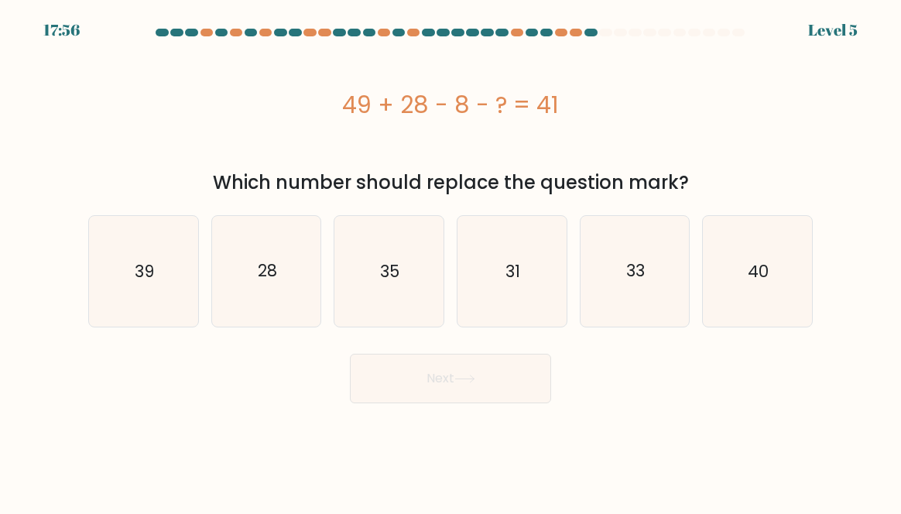
click at [659, 59] on div "49 + 28 - 8 - ? = 41" at bounding box center [450, 105] width 724 height 124
click at [673, 60] on div "49 + 28 - 8 - ? = 41" at bounding box center [450, 105] width 724 height 124
click at [688, 59] on div "49 + 28 - 8 - ? = 41" at bounding box center [450, 105] width 724 height 124
click at [703, 60] on div "49 + 28 - 8 - ? = 41" at bounding box center [450, 105] width 724 height 124
click at [718, 62] on div "49 + 28 - 8 - ? = 41" at bounding box center [450, 105] width 724 height 124
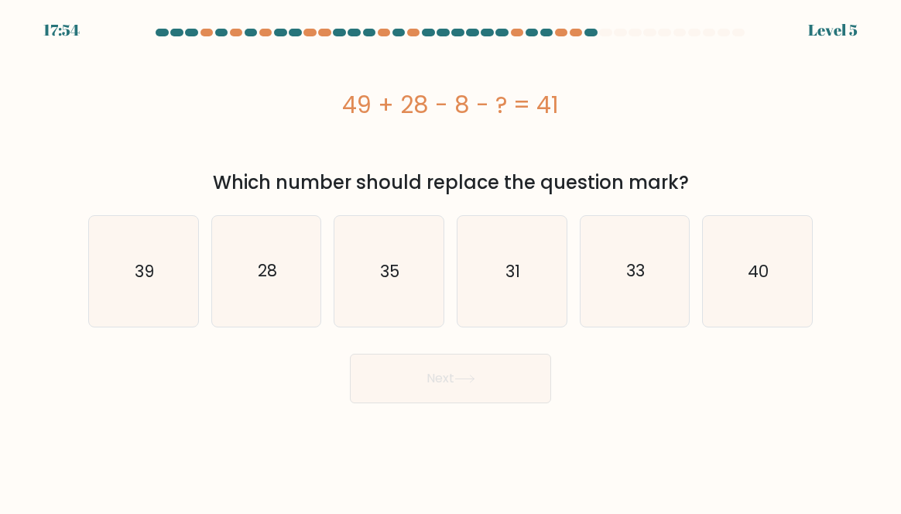
click at [735, 66] on div "49 + 28 - 8 - ? = 41" at bounding box center [450, 105] width 724 height 124
click at [666, 283] on icon "33" at bounding box center [634, 271] width 109 height 109
click at [451, 261] on input "e. 33" at bounding box center [450, 259] width 1 height 4
radio input "true"
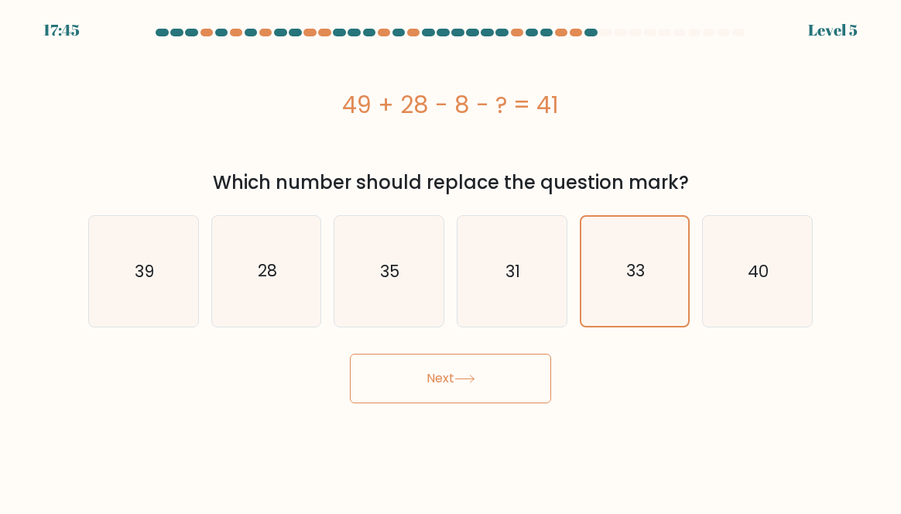
click at [474, 396] on button "Next" at bounding box center [450, 379] width 201 height 50
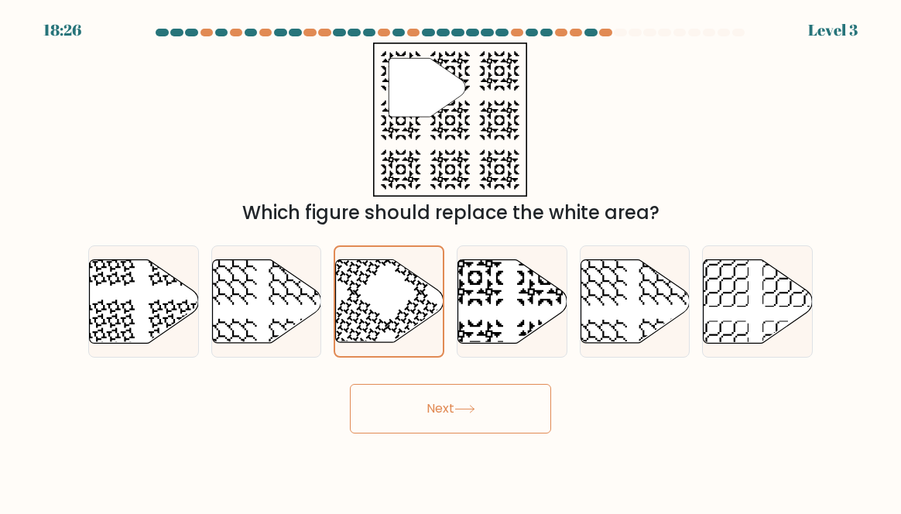
click at [496, 291] on icon at bounding box center [475, 277] width 57 height 57
click at [451, 261] on input "d." at bounding box center [450, 259] width 1 height 4
radio input "true"
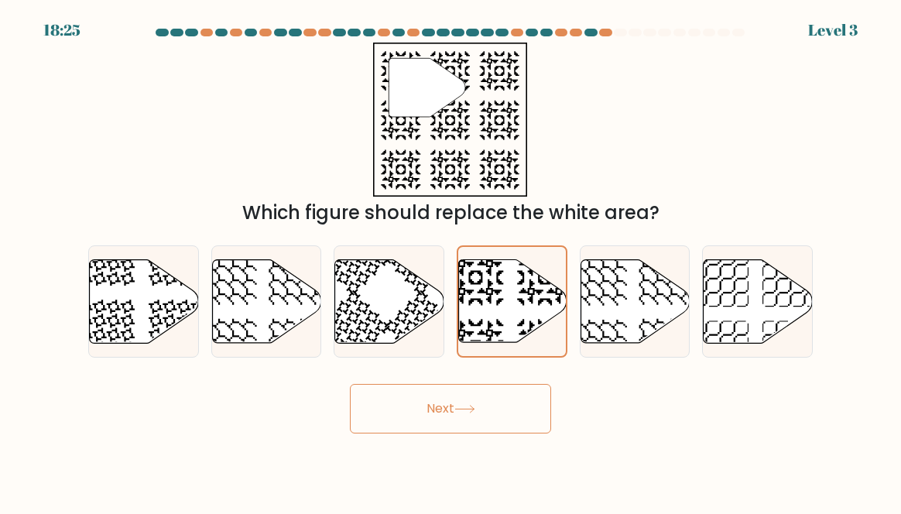
click at [423, 430] on button "Next" at bounding box center [450, 409] width 201 height 50
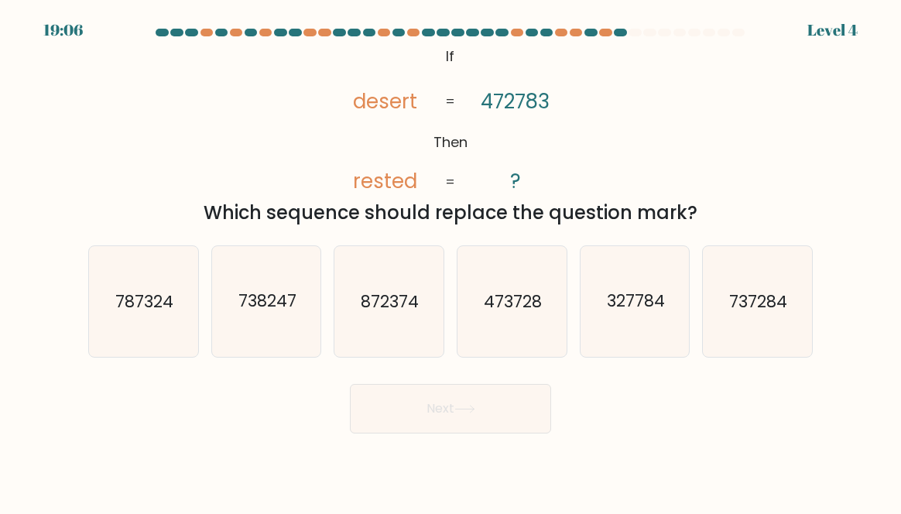
click at [365, 334] on icon "872374" at bounding box center [388, 301] width 109 height 109
click at [450, 261] on input "c. 872374" at bounding box center [450, 259] width 1 height 4
radio input "true"
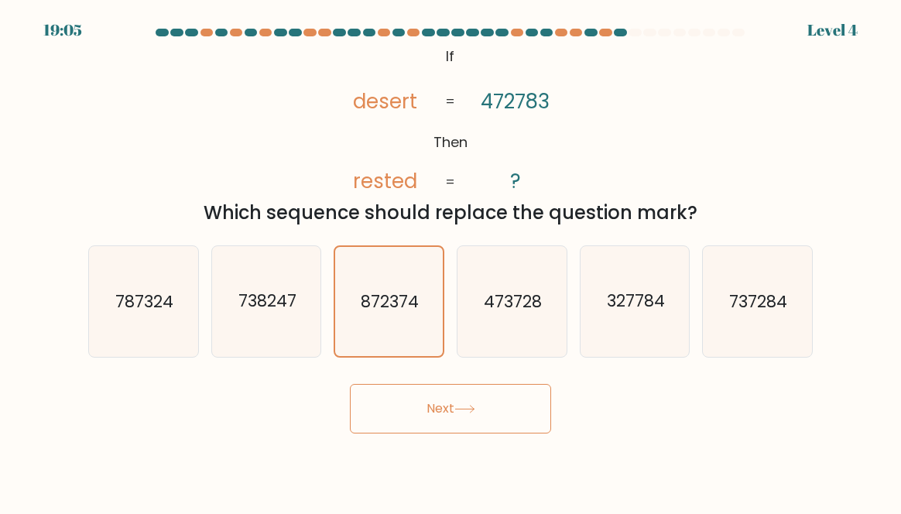
click at [444, 423] on button "Next" at bounding box center [450, 409] width 201 height 50
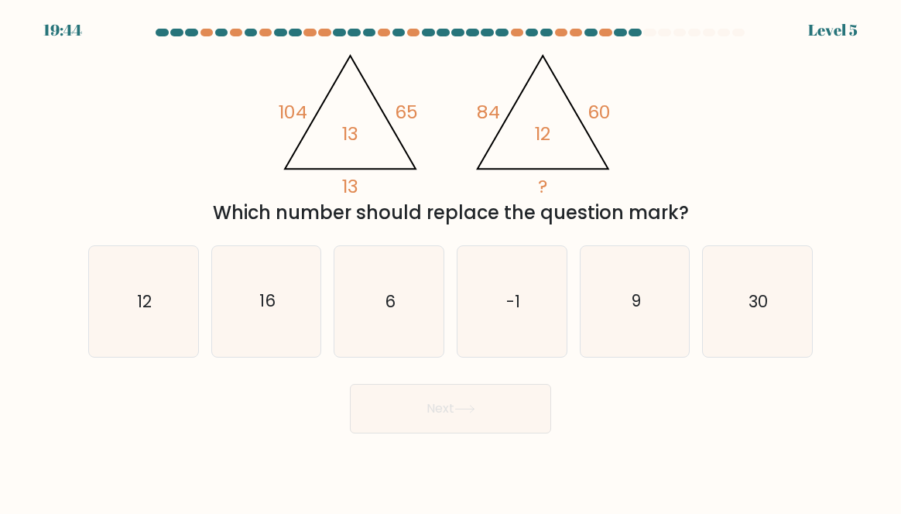
click at [109, 309] on icon "12" at bounding box center [143, 301] width 109 height 109
click at [450, 261] on input "a. 12" at bounding box center [450, 259] width 1 height 4
radio input "true"
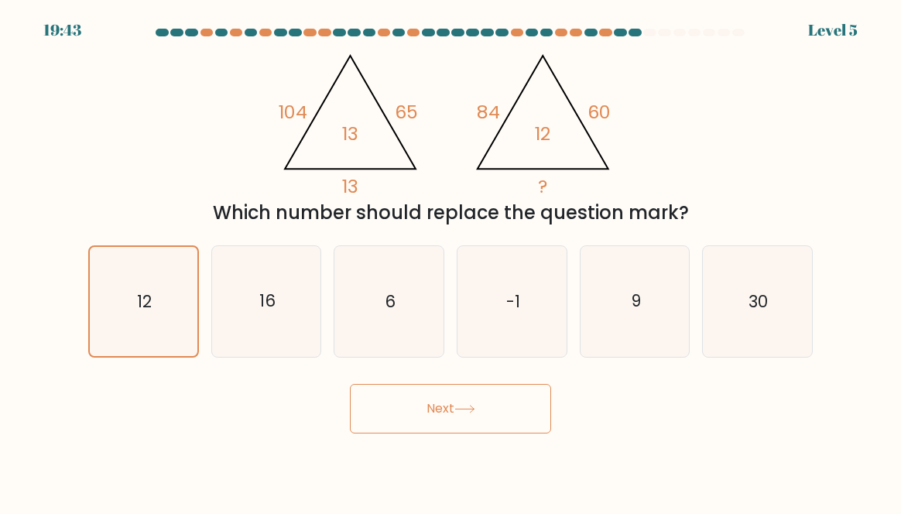
click at [427, 418] on button "Next" at bounding box center [450, 409] width 201 height 50
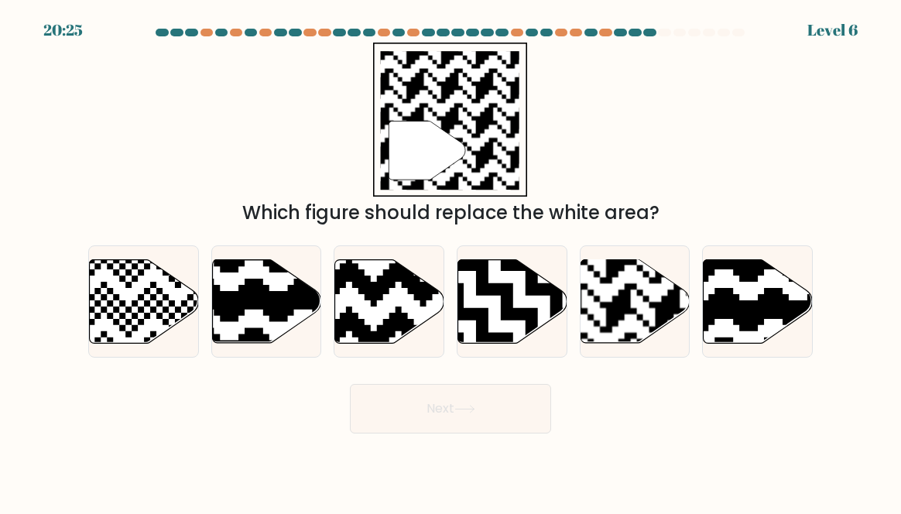
click at [601, 337] on rect at bounding box center [667, 257] width 197 height 197
click at [451, 261] on input "e." at bounding box center [450, 259] width 1 height 4
radio input "true"
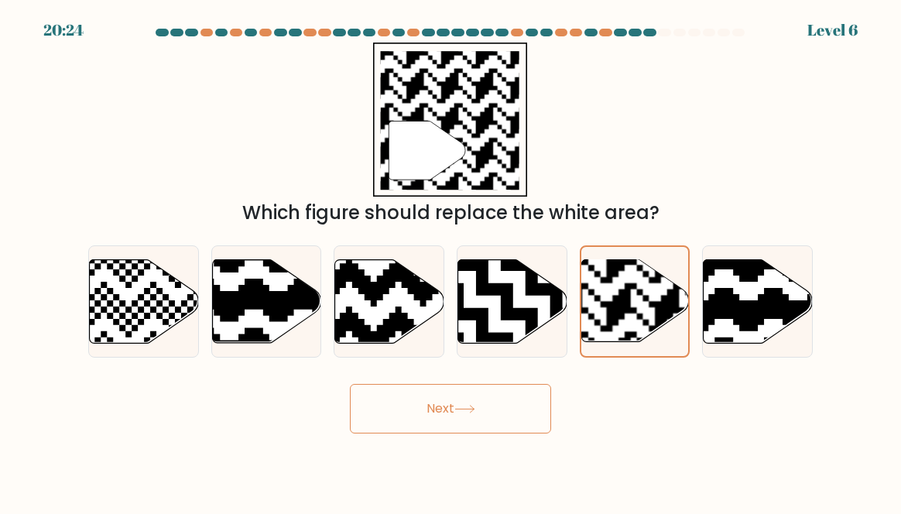
click at [395, 401] on button "Next" at bounding box center [450, 409] width 201 height 50
click at [404, 408] on button "Next" at bounding box center [450, 409] width 201 height 50
click at [406, 433] on button "Next" at bounding box center [450, 409] width 201 height 50
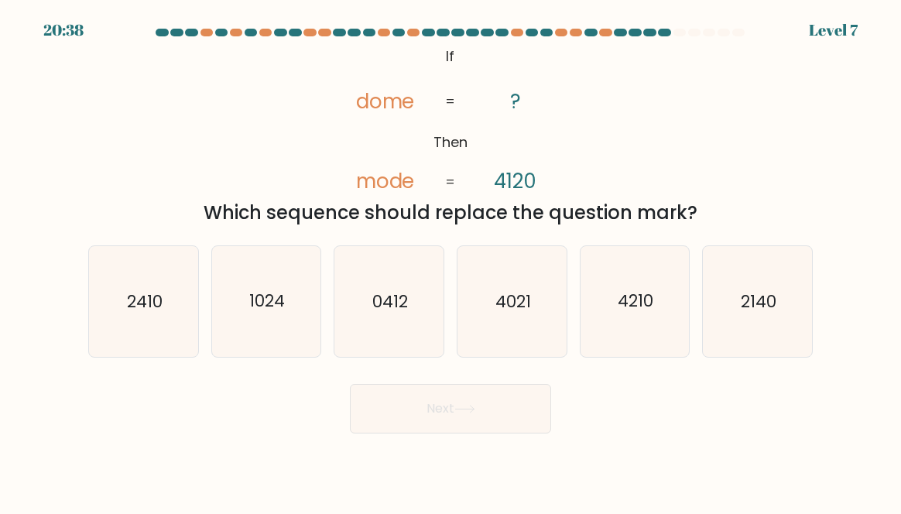
click at [751, 313] on text "2140" at bounding box center [759, 301] width 36 height 22
click at [451, 261] on input "f. 2140" at bounding box center [450, 259] width 1 height 4
radio input "true"
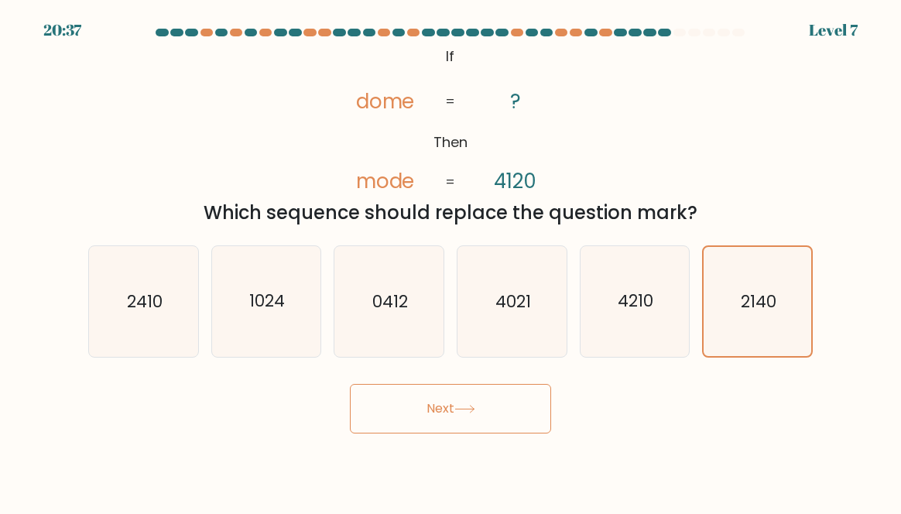
click at [431, 424] on button "Next" at bounding box center [450, 409] width 201 height 50
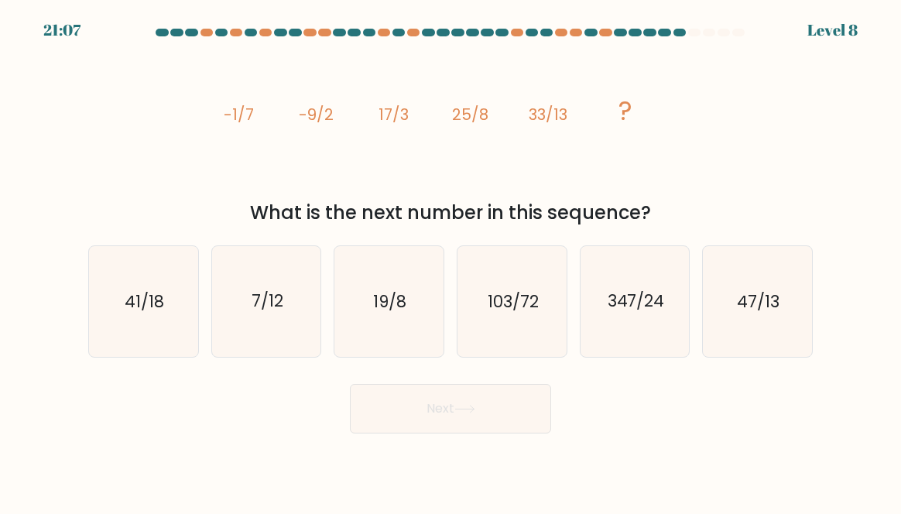
click at [123, 320] on icon "41/18" at bounding box center [143, 301] width 109 height 109
click at [450, 261] on input "a. 41/18" at bounding box center [450, 259] width 1 height 4
radio input "true"
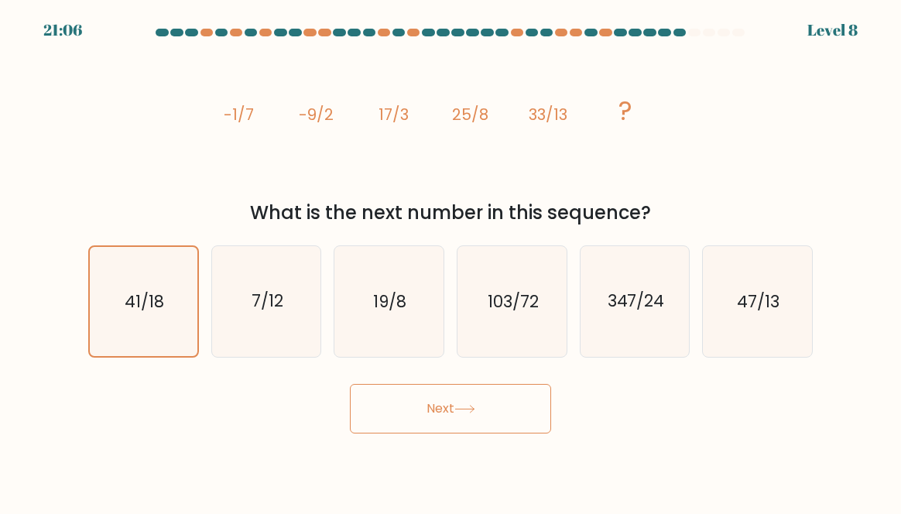
click at [432, 419] on button "Next" at bounding box center [450, 409] width 201 height 50
click at [425, 433] on button "Next" at bounding box center [450, 409] width 201 height 50
click at [427, 419] on button "Next" at bounding box center [450, 409] width 201 height 50
click at [443, 417] on button "Next" at bounding box center [450, 409] width 201 height 50
click at [467, 413] on icon at bounding box center [464, 409] width 21 height 9
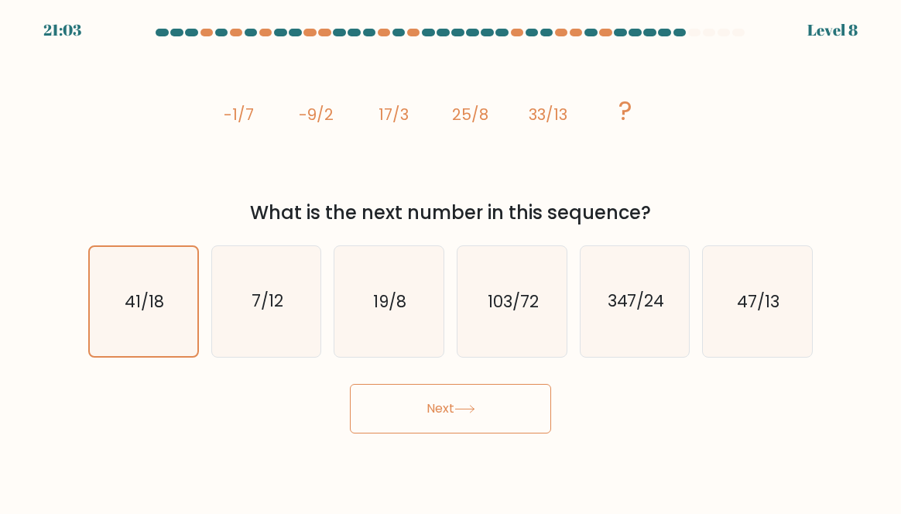
click at [449, 422] on button "Next" at bounding box center [450, 409] width 201 height 50
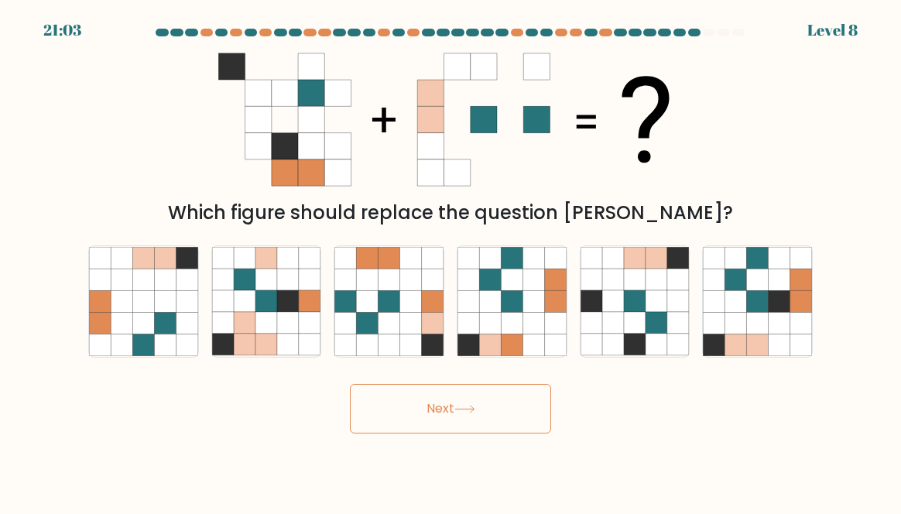
click at [435, 431] on button "Next" at bounding box center [450, 409] width 201 height 50
click at [395, 269] on icon at bounding box center [389, 258] width 22 height 22
click at [450, 261] on input "c." at bounding box center [450, 259] width 1 height 4
radio input "true"
click at [251, 291] on icon at bounding box center [245, 280] width 22 height 22
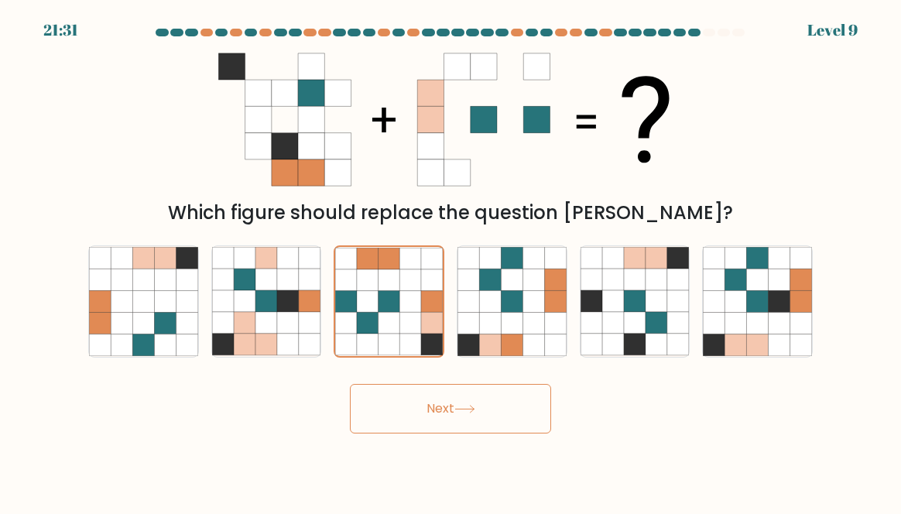
click at [450, 261] on input "b." at bounding box center [450, 259] width 1 height 4
radio input "true"
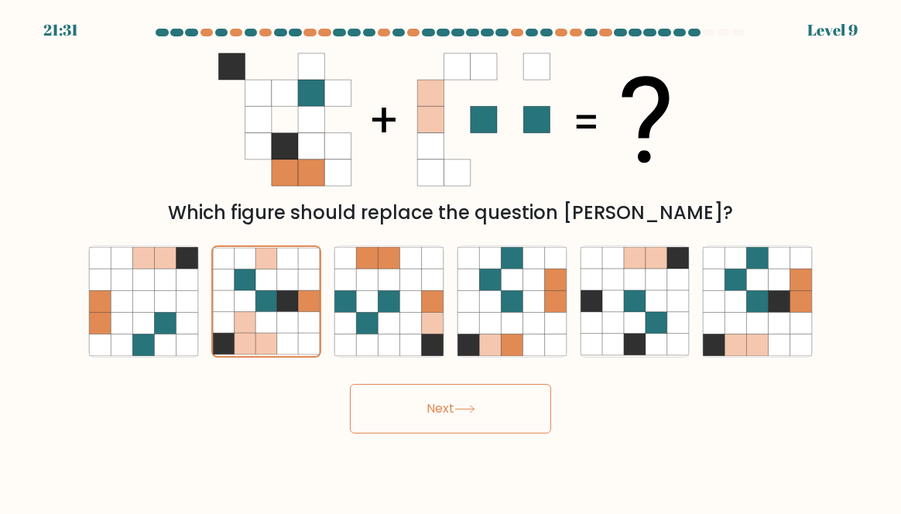
click at [445, 433] on button "Next" at bounding box center [450, 409] width 201 height 50
click at [437, 416] on button "Next" at bounding box center [450, 409] width 201 height 50
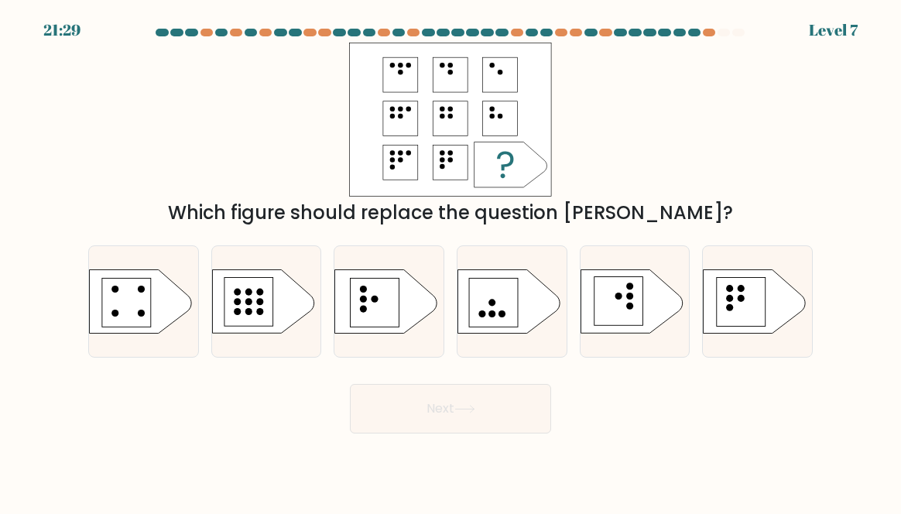
click at [430, 416] on button "Next" at bounding box center [450, 409] width 201 height 50
click at [734, 308] on rect at bounding box center [741, 301] width 49 height 49
click at [451, 261] on input "f." at bounding box center [450, 259] width 1 height 4
radio input "true"
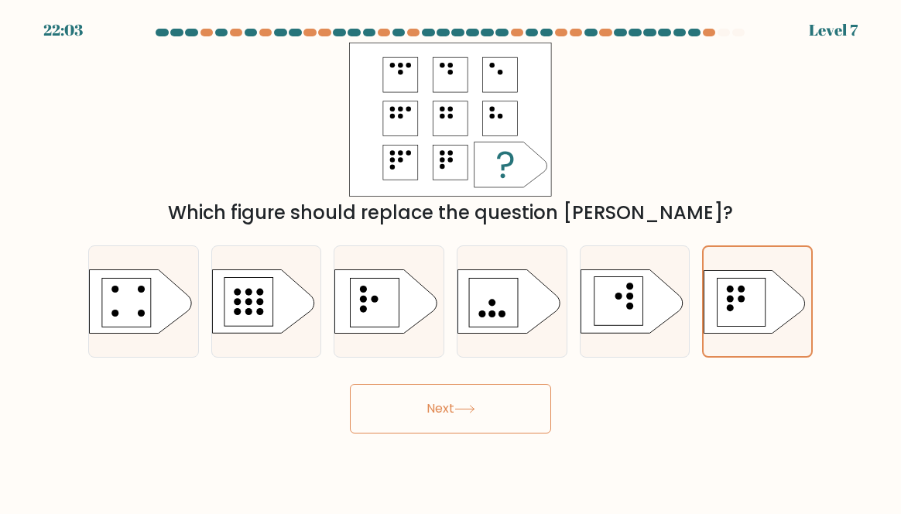
click at [745, 326] on rect at bounding box center [741, 302] width 48 height 48
click at [451, 261] on input "f." at bounding box center [450, 259] width 1 height 4
click at [378, 327] on rect at bounding box center [375, 302] width 49 height 49
click at [450, 261] on input "c." at bounding box center [450, 259] width 1 height 4
radio input "true"
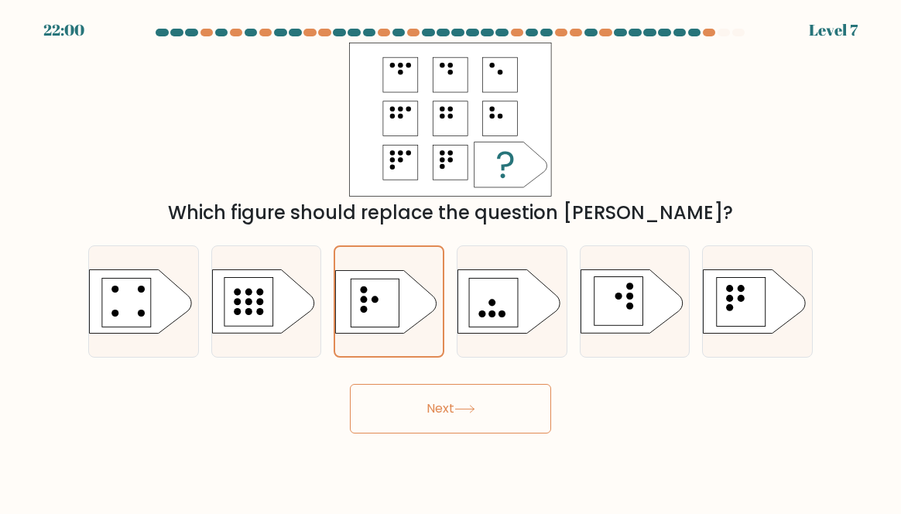
click at [431, 433] on button "Next" at bounding box center [450, 409] width 201 height 50
click at [435, 430] on button "Next" at bounding box center [450, 409] width 201 height 50
click at [434, 418] on button "Next" at bounding box center [450, 409] width 201 height 50
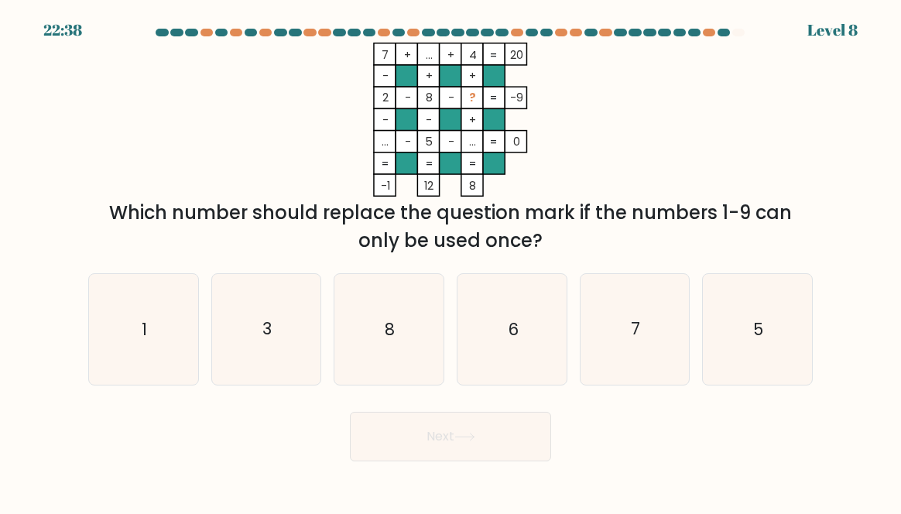
click at [359, 337] on icon "8" at bounding box center [388, 329] width 109 height 109
click at [450, 261] on input "c. 8" at bounding box center [450, 259] width 1 height 4
radio input "true"
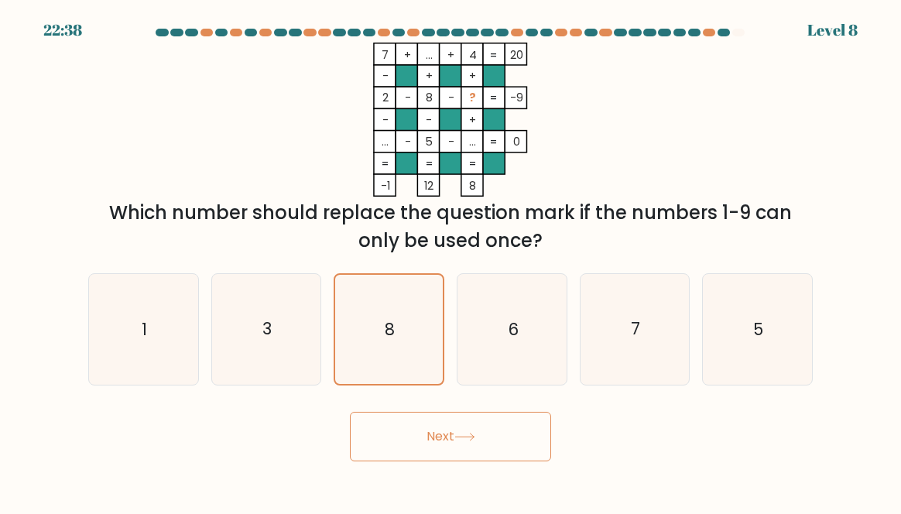
click at [408, 447] on button "Next" at bounding box center [450, 437] width 201 height 50
click at [424, 445] on button "Next" at bounding box center [450, 437] width 201 height 50
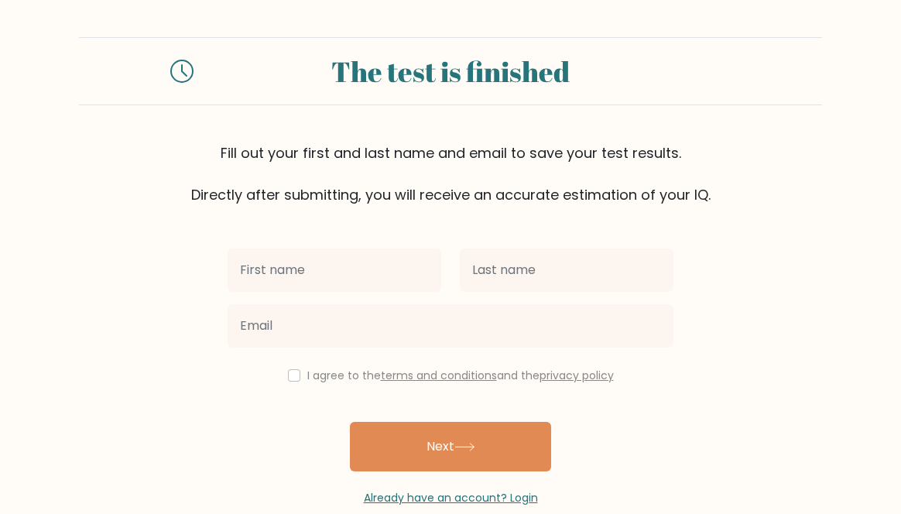
click at [272, 263] on input "text" at bounding box center [335, 269] width 214 height 43
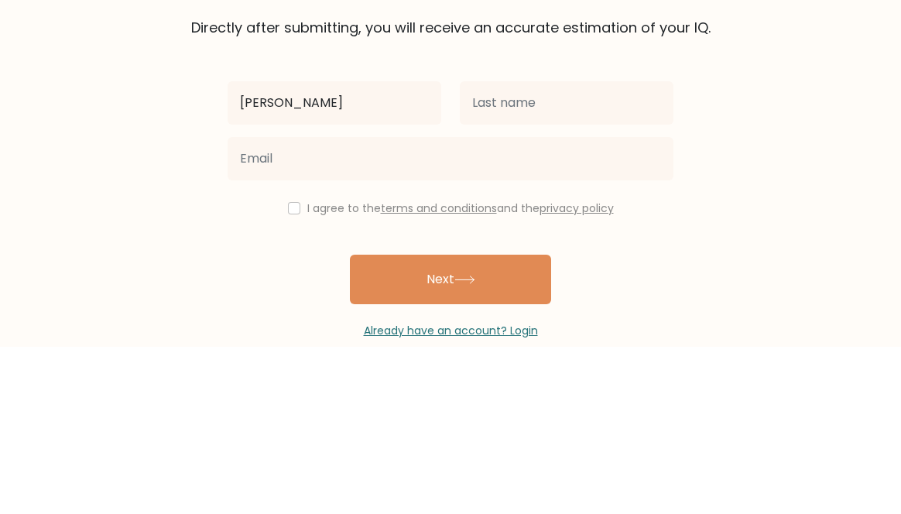
type input "[PERSON_NAME]"
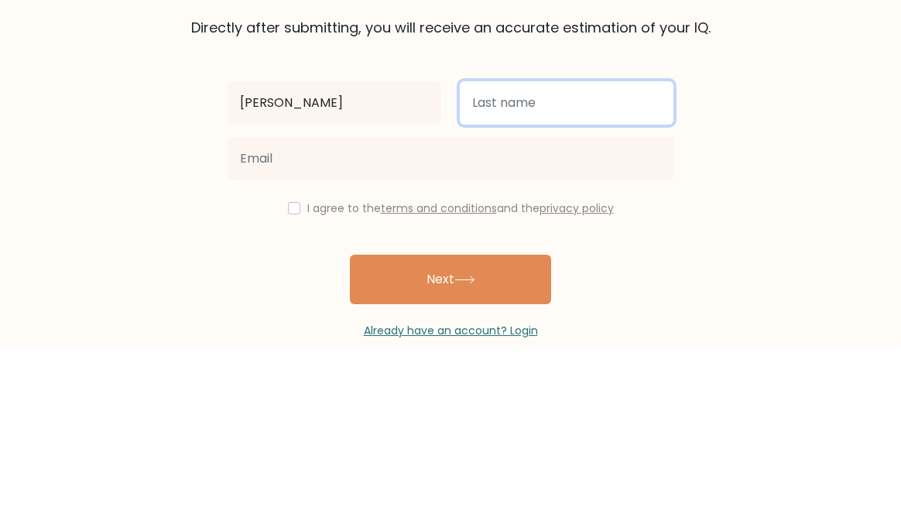
click at [494, 261] on input "text" at bounding box center [567, 269] width 214 height 43
type input "[PERSON_NAME]"
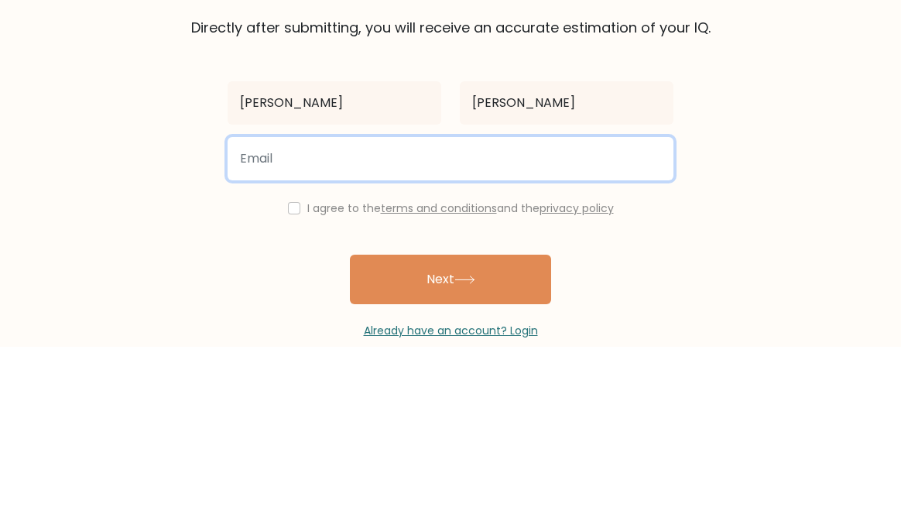
click at [317, 329] on input "email" at bounding box center [451, 325] width 446 height 43
type input "s"
type input "vivek.saxena24@gmail.com"
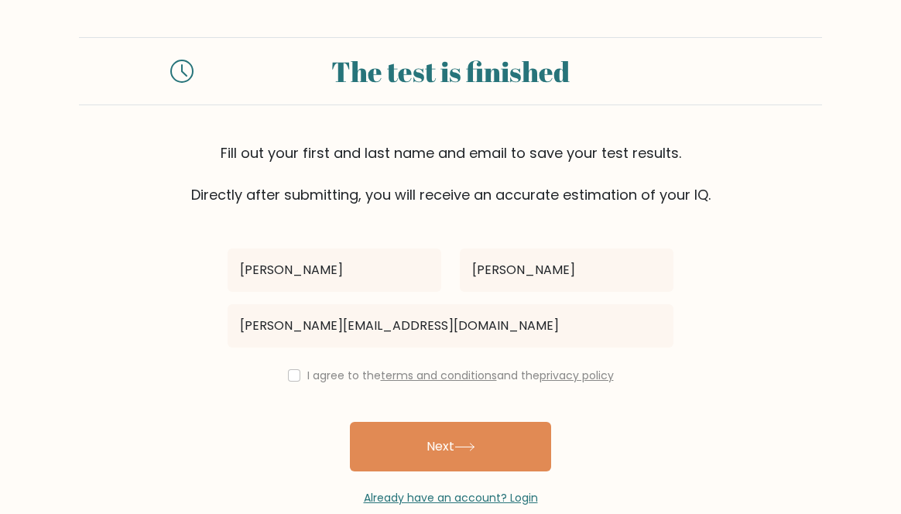
click at [440, 445] on button "Next" at bounding box center [450, 447] width 201 height 50
click at [290, 378] on input "checkbox" at bounding box center [294, 375] width 12 height 12
checkbox input "true"
click at [404, 447] on button "Next" at bounding box center [450, 447] width 201 height 50
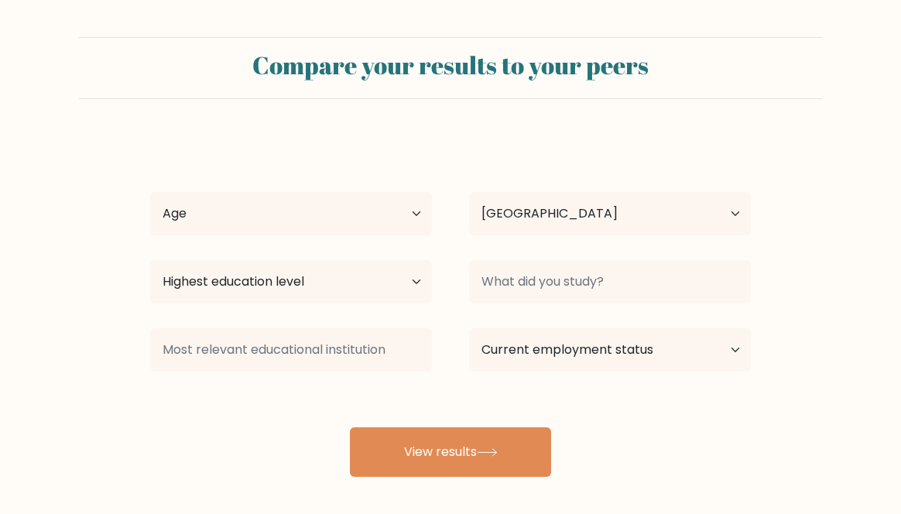
select select "IN"
click at [249, 214] on select "Age Under [DEMOGRAPHIC_DATA] [DEMOGRAPHIC_DATA] [DEMOGRAPHIC_DATA] [DEMOGRAPHIC…" at bounding box center [291, 213] width 282 height 43
select select "18_24"
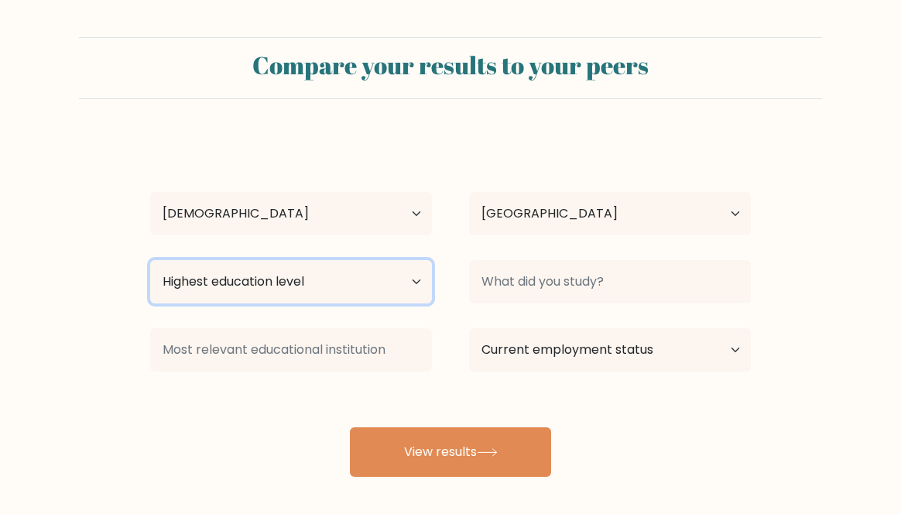
click at [339, 272] on select "Highest education level No schooling Primary Lower Secondary Upper Secondary Oc…" at bounding box center [291, 281] width 282 height 43
click at [76, 152] on form "Compare your results to your peers [PERSON_NAME] Age Under [DEMOGRAPHIC_DATA] […" at bounding box center [450, 257] width 901 height 440
click at [199, 289] on select "Highest education level No schooling Primary Lower Secondary Upper Secondary Oc…" at bounding box center [291, 281] width 282 height 43
click at [206, 291] on select "Highest education level No schooling Primary Lower Secondary Upper Secondary Oc…" at bounding box center [291, 281] width 282 height 43
select select "upper_secondary"
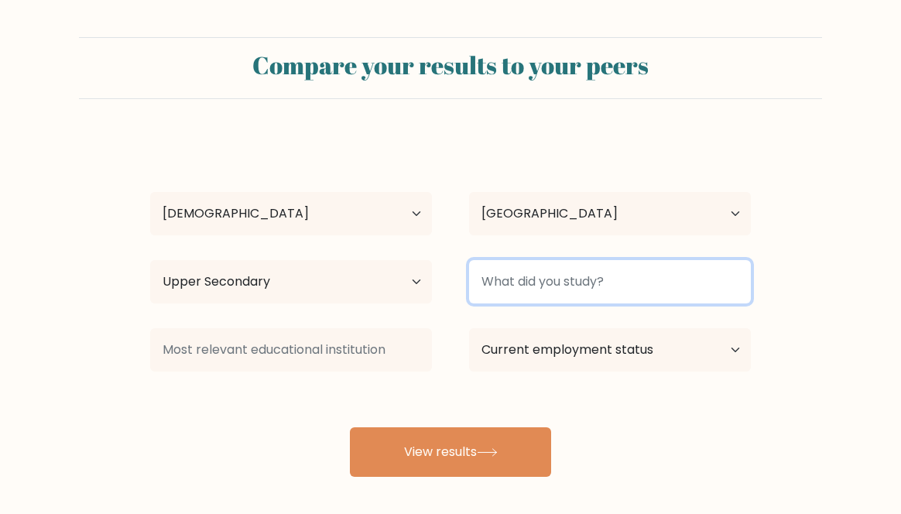
click at [558, 287] on input at bounding box center [610, 281] width 282 height 43
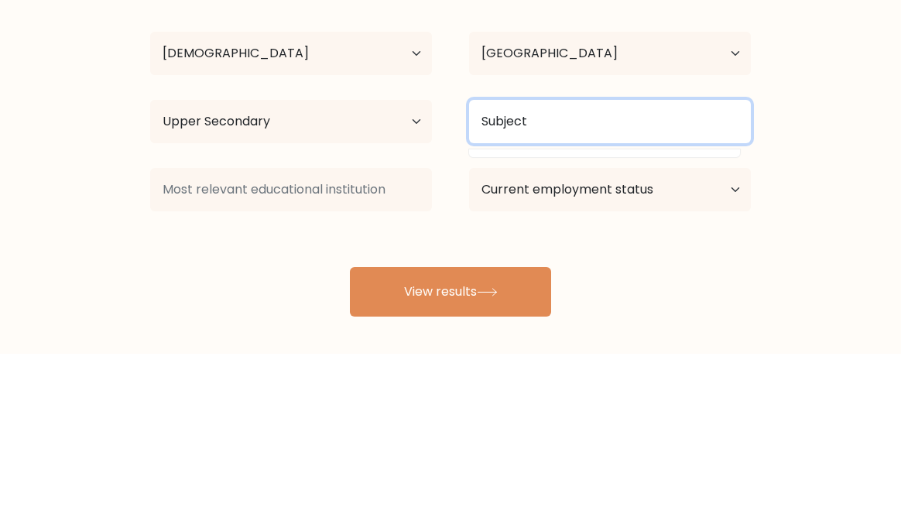
type input "Subject"
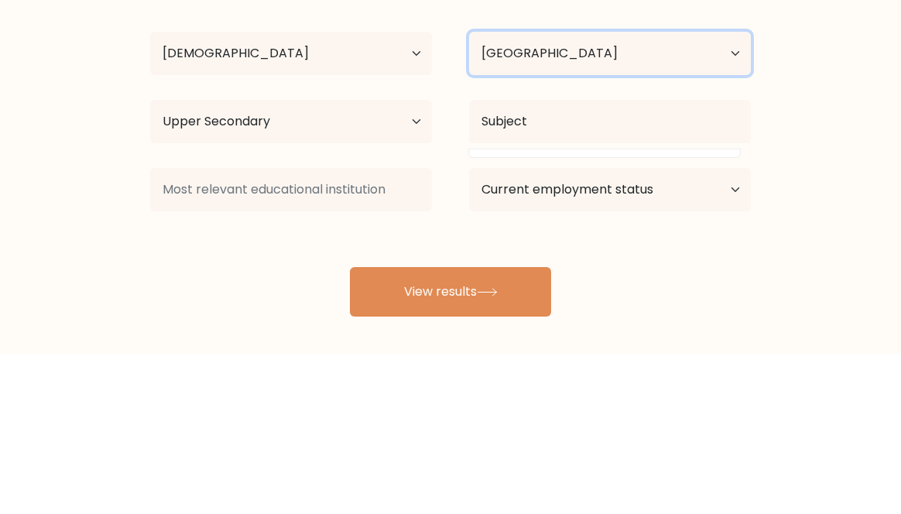
click at [512, 204] on select "Country [GEOGRAPHIC_DATA] [GEOGRAPHIC_DATA] [GEOGRAPHIC_DATA] [US_STATE] [GEOGR…" at bounding box center [610, 213] width 282 height 43
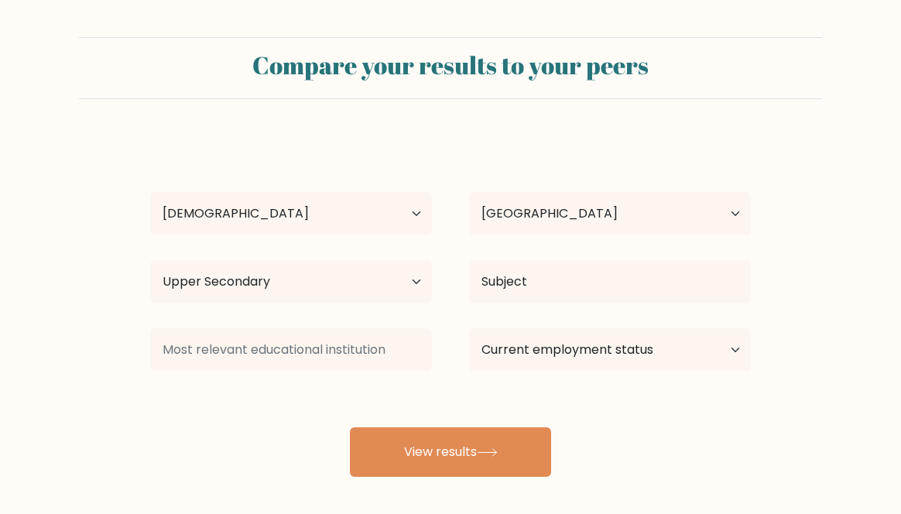
click at [360, 108] on form "Compare your results to your peers [PERSON_NAME] Age Under [DEMOGRAPHIC_DATA] […" at bounding box center [450, 257] width 901 height 440
click at [505, 217] on select "Country Afghanistan Albania Algeria American Samoa Andorra Angola Anguilla Anta…" at bounding box center [610, 213] width 282 height 43
click at [496, 205] on select "Country Afghanistan Albania Algeria American Samoa Andorra Angola Anguilla Anta…" at bounding box center [610, 213] width 282 height 43
select select "JP"
click at [421, 459] on button "View results" at bounding box center [450, 452] width 201 height 50
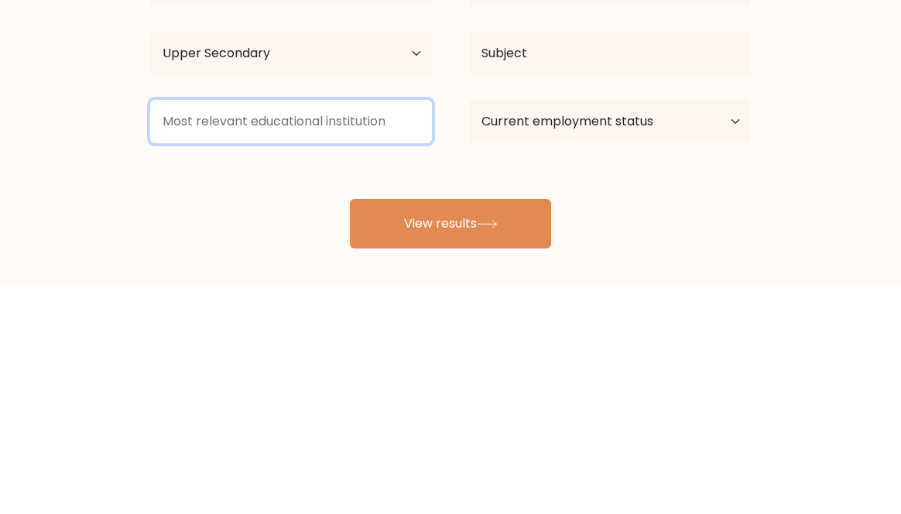
click at [233, 348] on input at bounding box center [291, 349] width 282 height 43
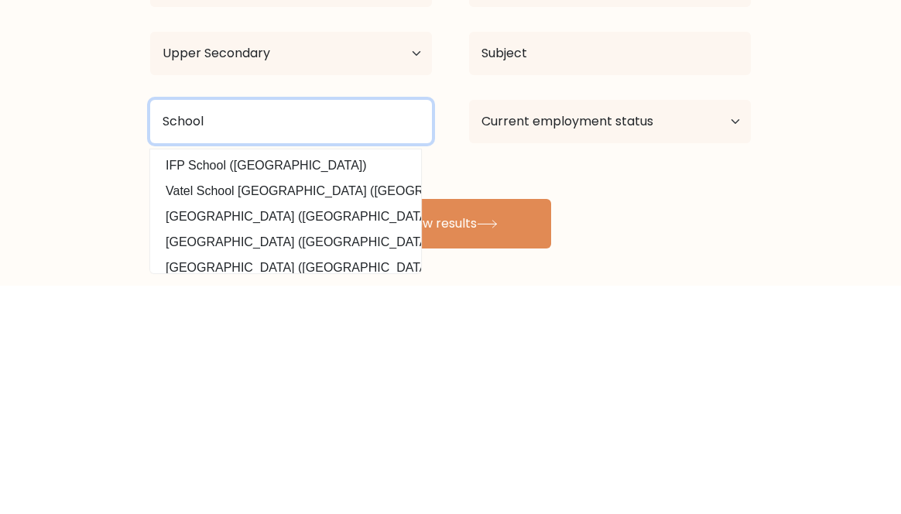
type input "School"
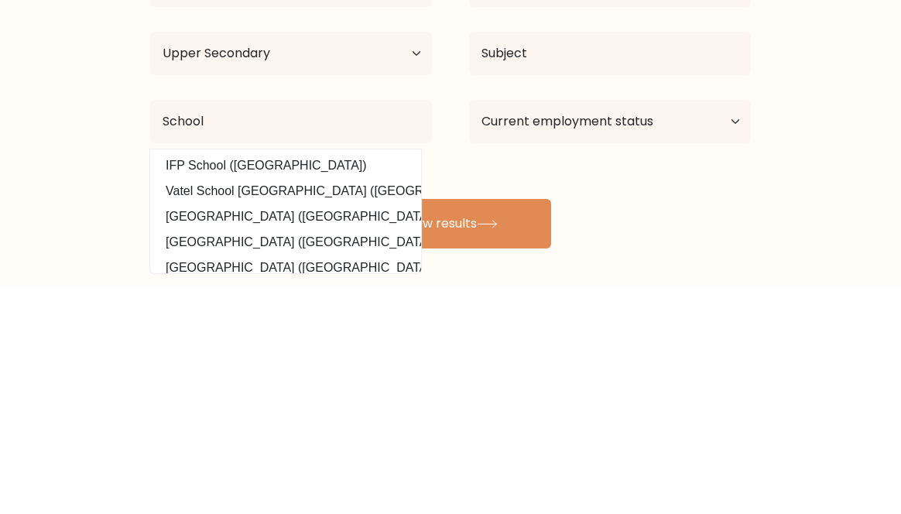
click at [101, 356] on form "Compare your results to your peers Sally Johnston Age Under 18 years old 18-24 …" at bounding box center [450, 257] width 901 height 440
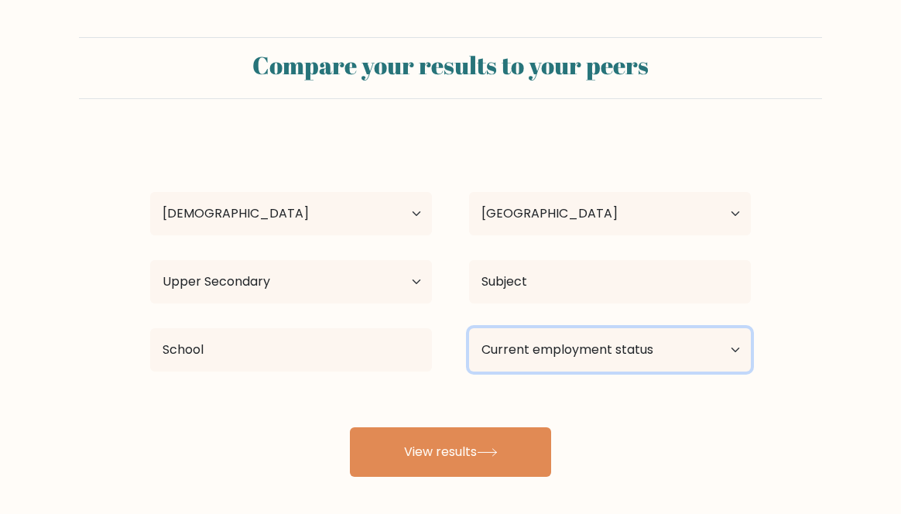
click at [643, 353] on select "Current employment status Employed Student Retired Other / prefer not to answer" at bounding box center [610, 349] width 282 height 43
select select "student"
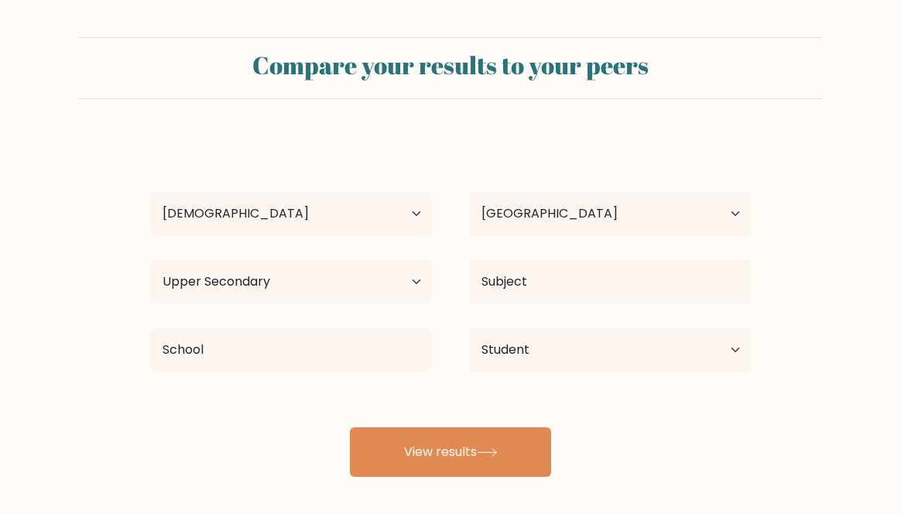
click at [424, 447] on button "View results" at bounding box center [450, 452] width 201 height 50
